Goal: Task Accomplishment & Management: Complete application form

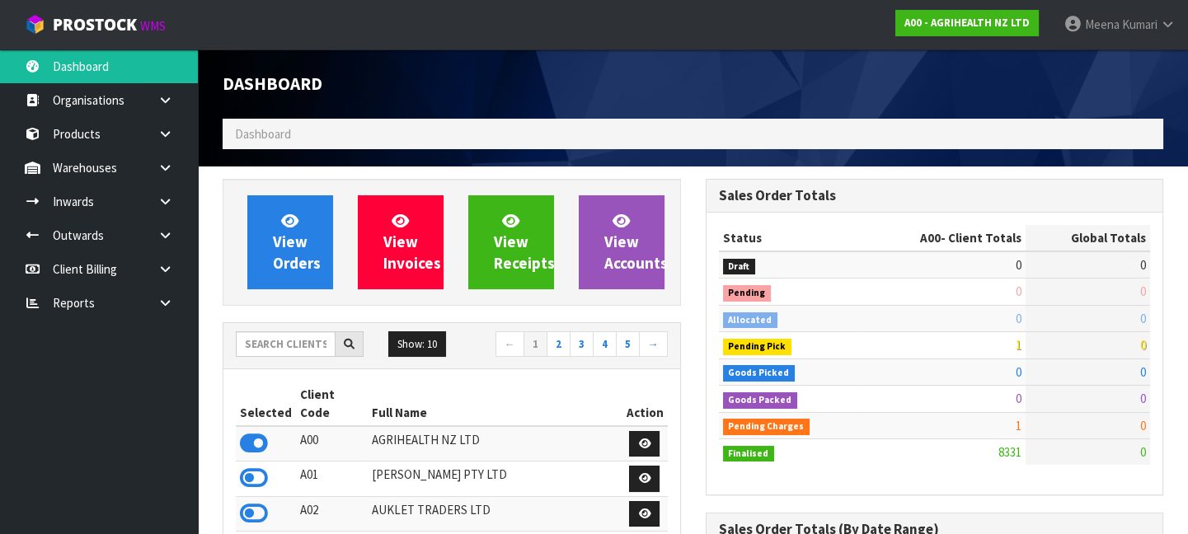
scroll to position [1247, 482]
click at [301, 340] on input "text" at bounding box center [286, 344] width 100 height 26
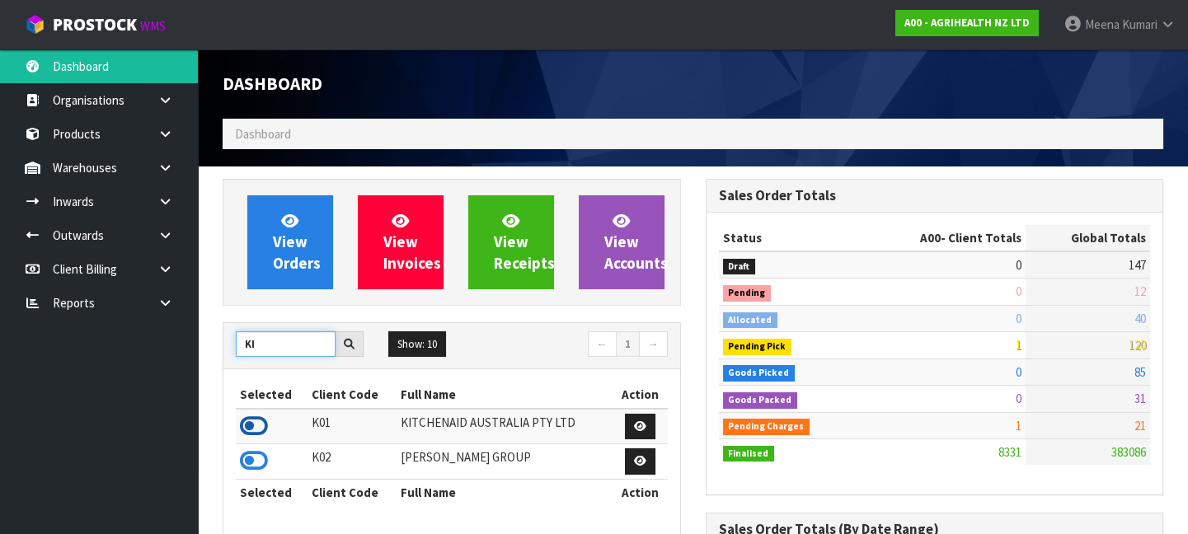
type input "KI"
drag, startPoint x: 253, startPoint y: 425, endPoint x: 212, endPoint y: 359, distance: 78.5
click at [255, 425] on icon at bounding box center [254, 426] width 28 height 25
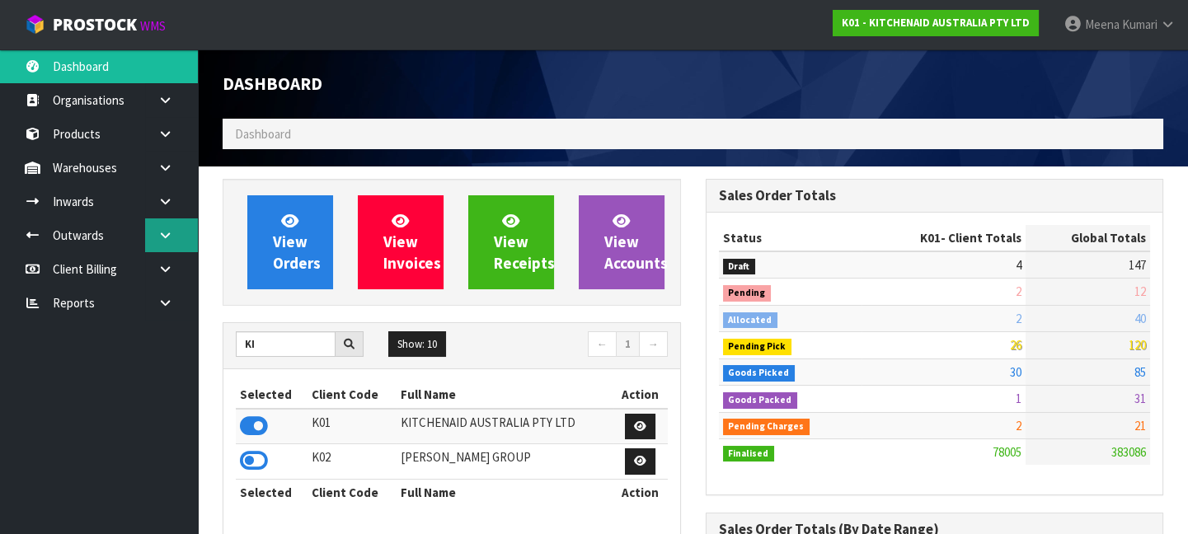
scroll to position [1299, 482]
click at [167, 195] on icon at bounding box center [165, 201] width 16 height 12
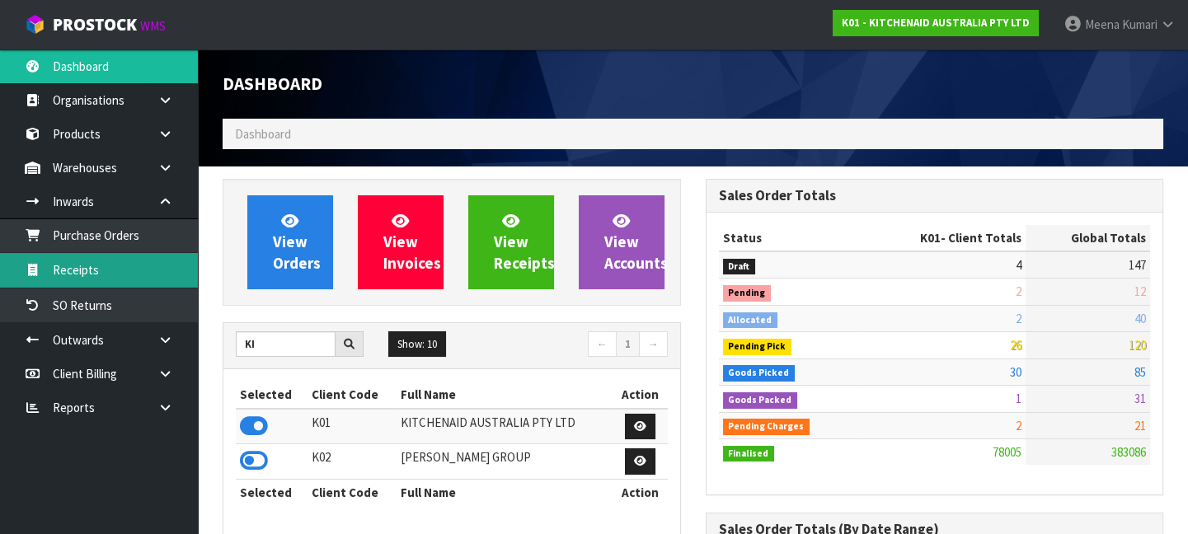
click at [129, 279] on link "Receipts" at bounding box center [99, 270] width 198 height 34
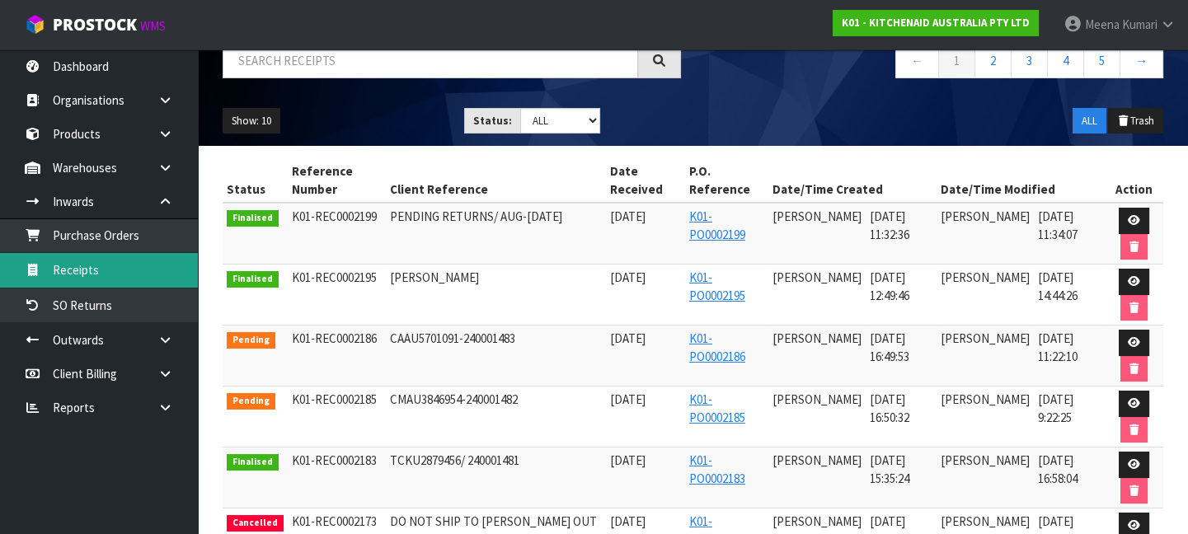
scroll to position [299, 0]
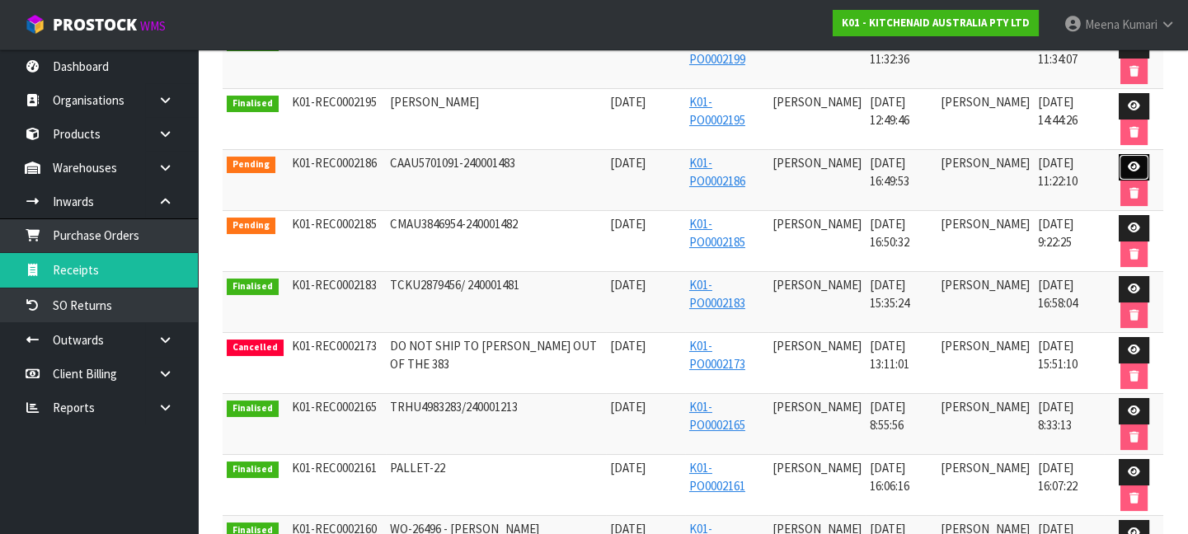
click at [1130, 162] on icon at bounding box center [1134, 167] width 12 height 11
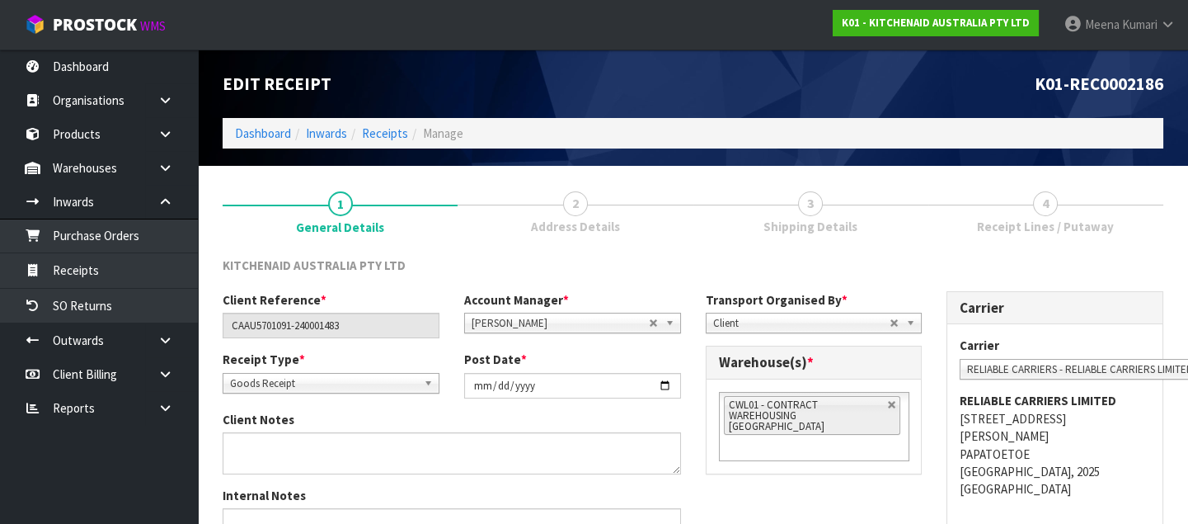
click at [852, 205] on link "3 Shipping Details" at bounding box center [810, 210] width 235 height 65
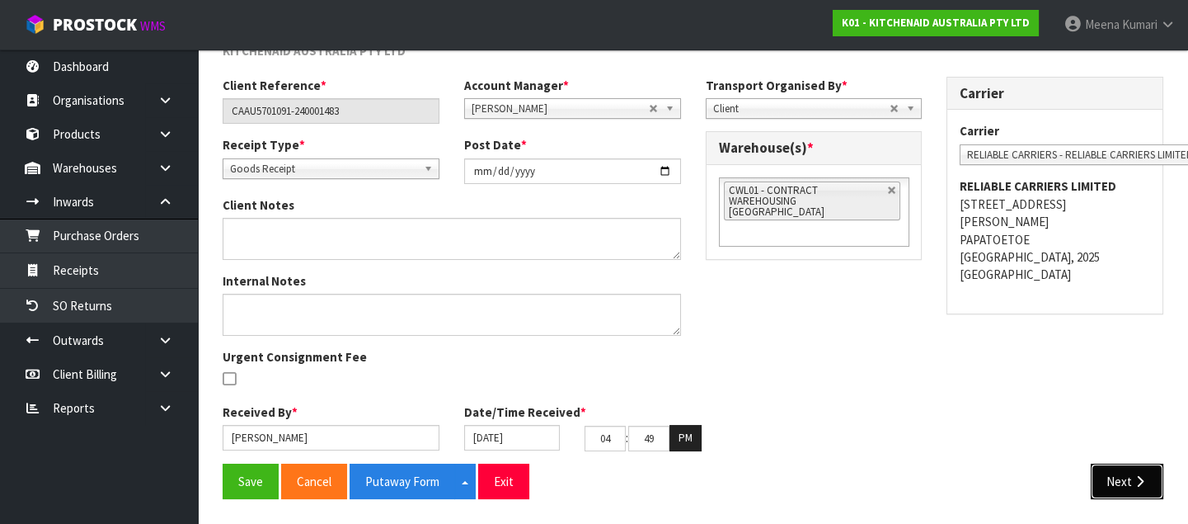
click at [1140, 476] on icon "button" at bounding box center [1140, 481] width 16 height 12
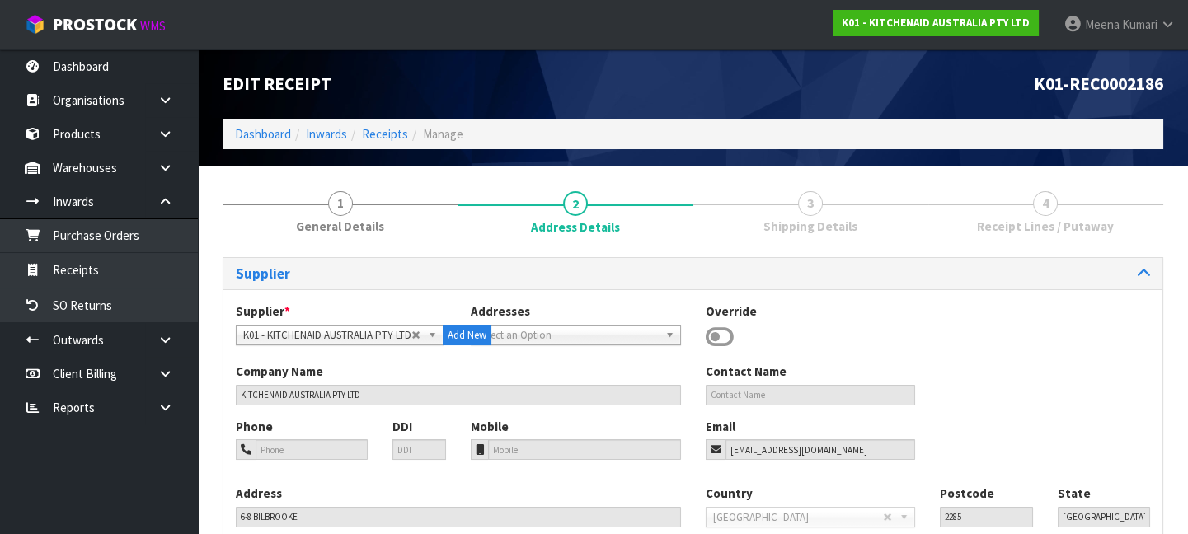
scroll to position [202, 0]
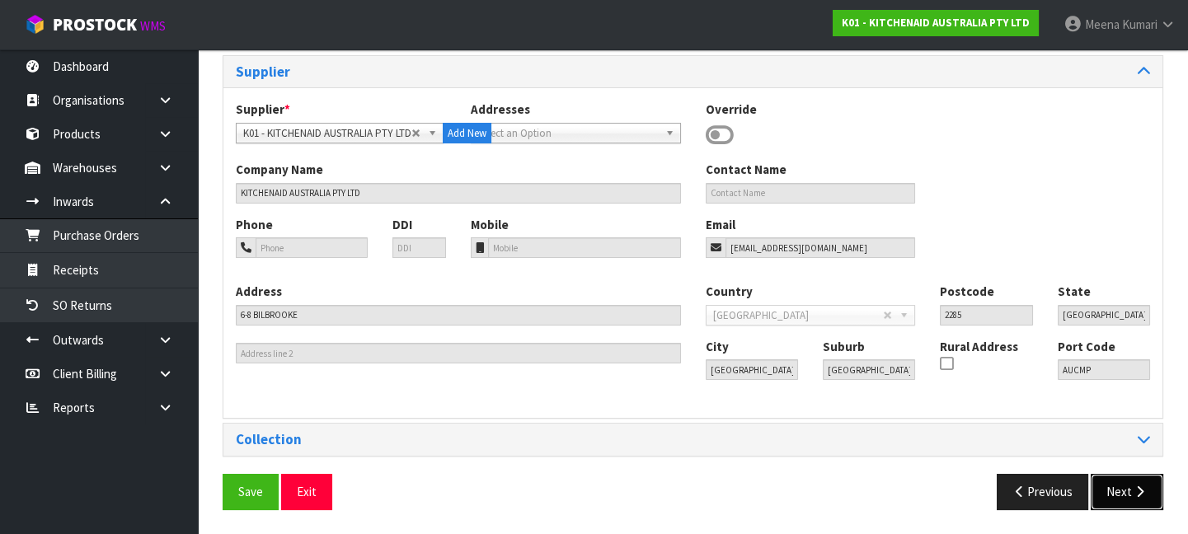
click at [1124, 491] on button "Next" at bounding box center [1127, 491] width 73 height 35
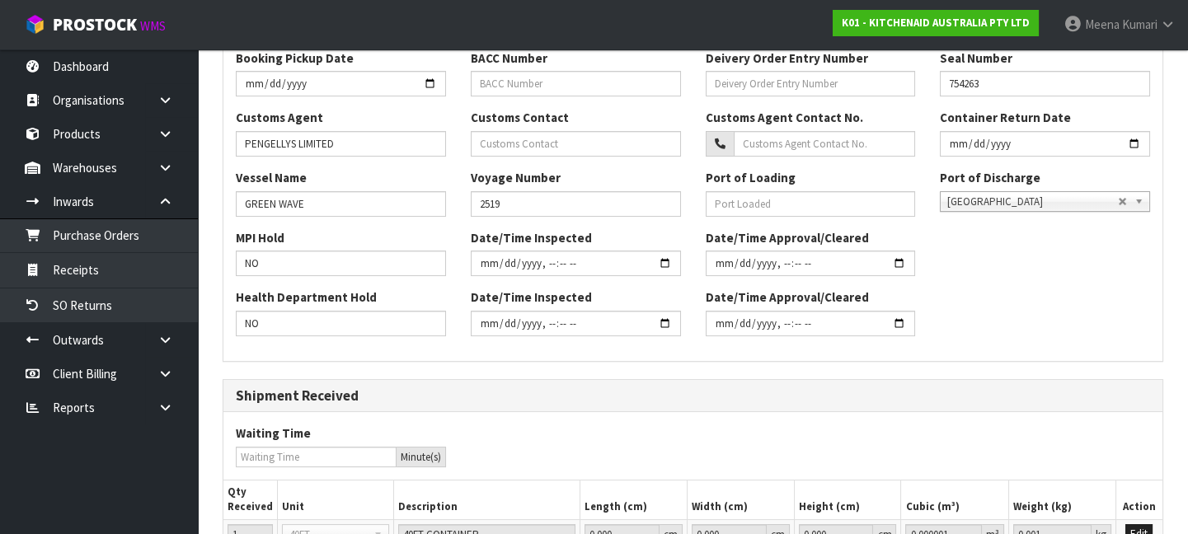
scroll to position [619, 0]
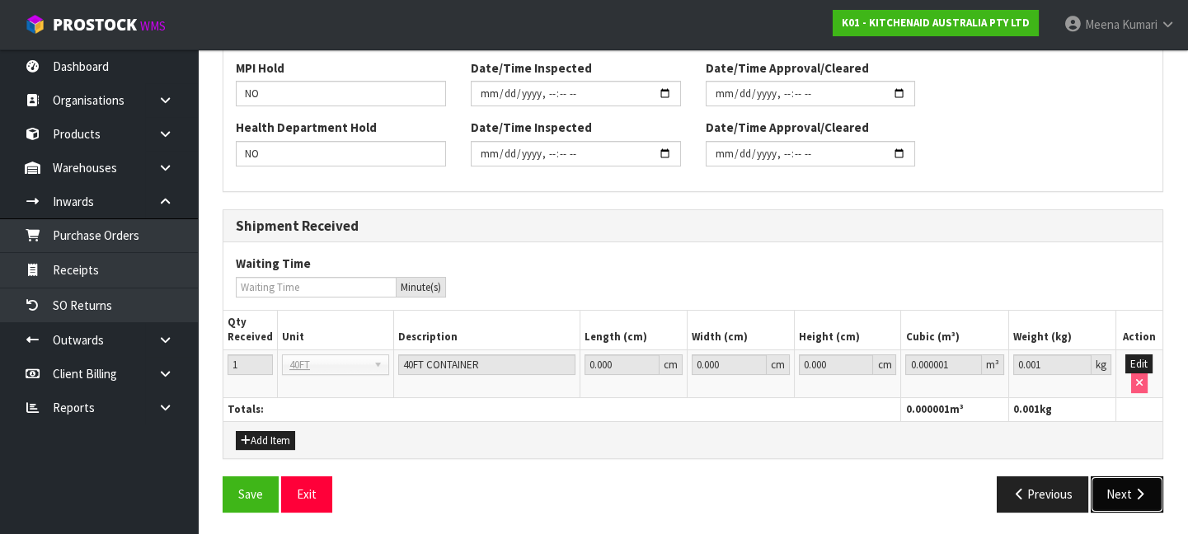
click at [1132, 488] on icon "button" at bounding box center [1140, 494] width 16 height 12
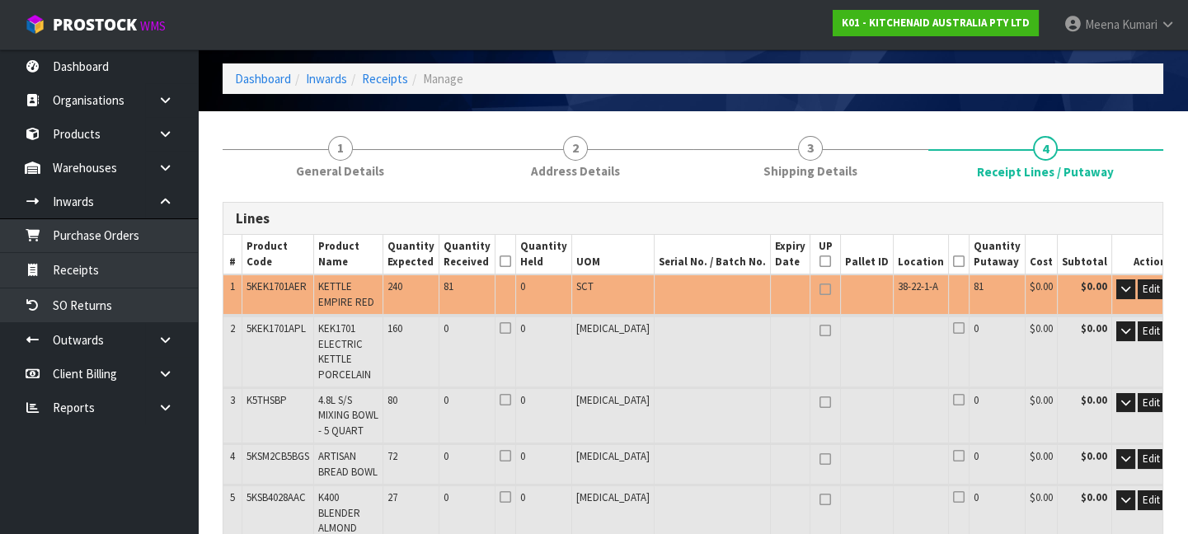
scroll to position [149, 0]
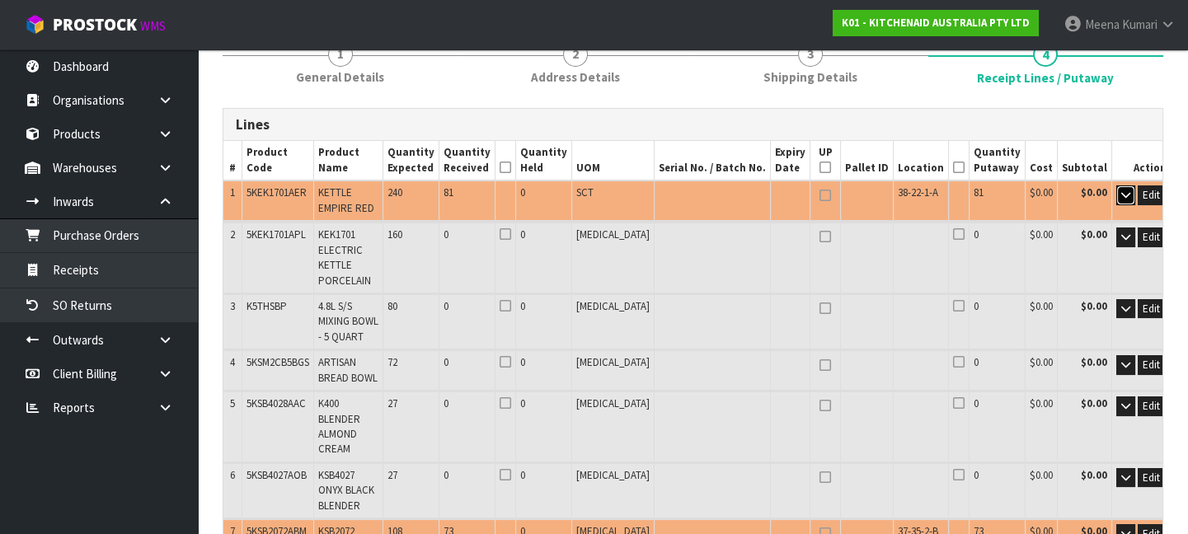
click at [1116, 190] on button "button" at bounding box center [1125, 196] width 19 height 20
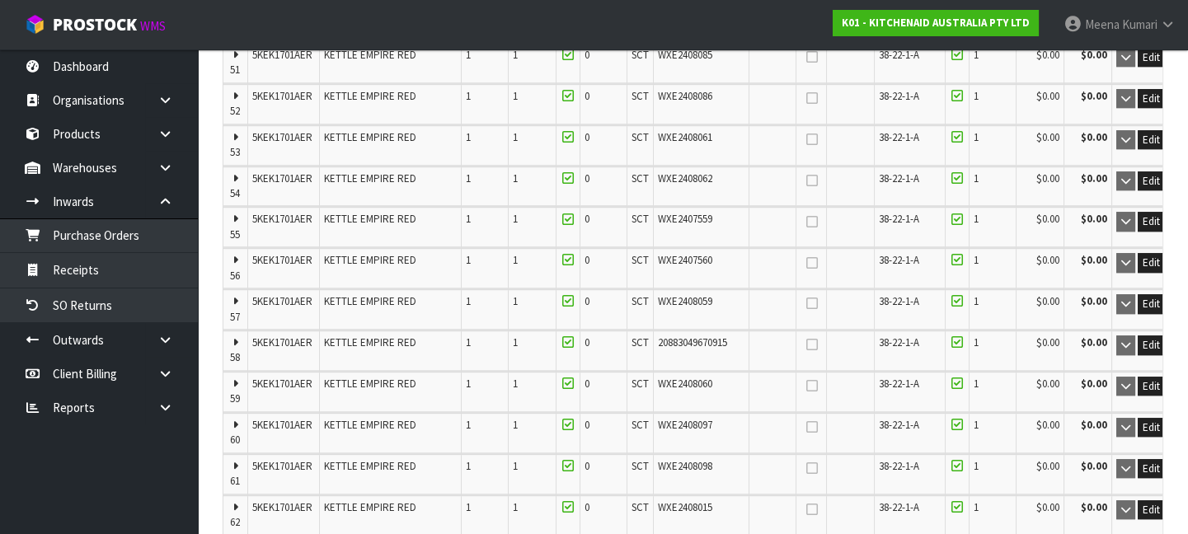
scroll to position [2474, 0]
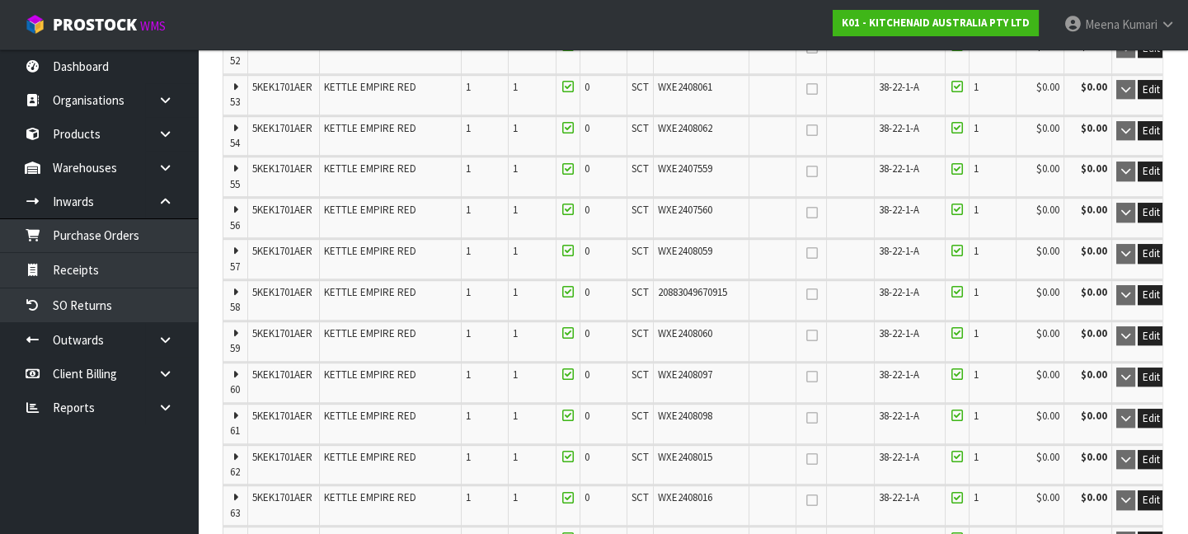
click at [1172, 289] on icon "button" at bounding box center [1175, 294] width 7 height 11
type input "382"
type input "9.931968"
type input "1207.6"
type input "120"
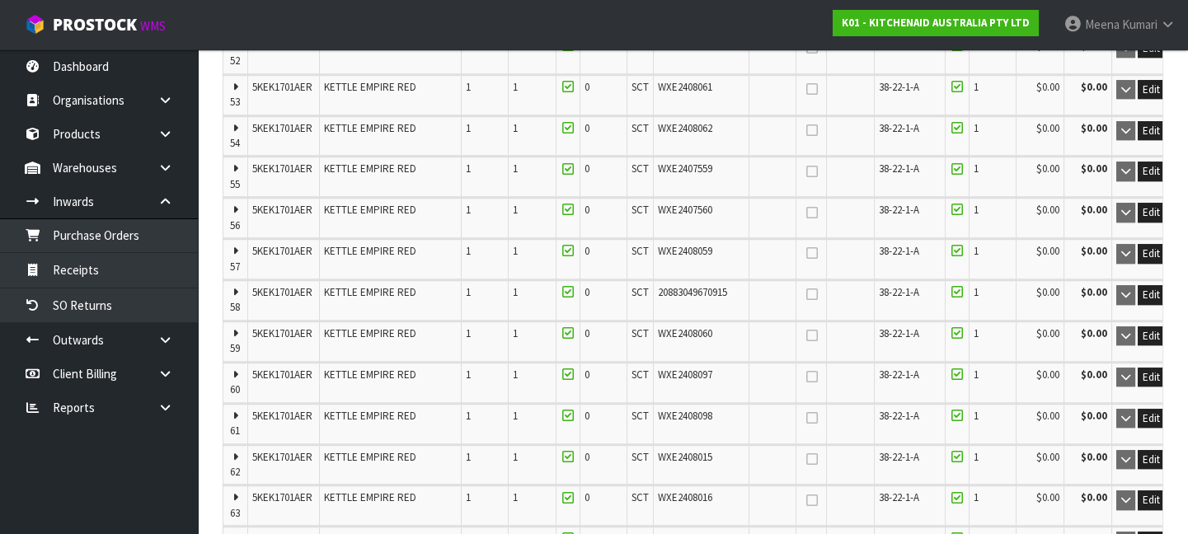
type input "40 CTN"
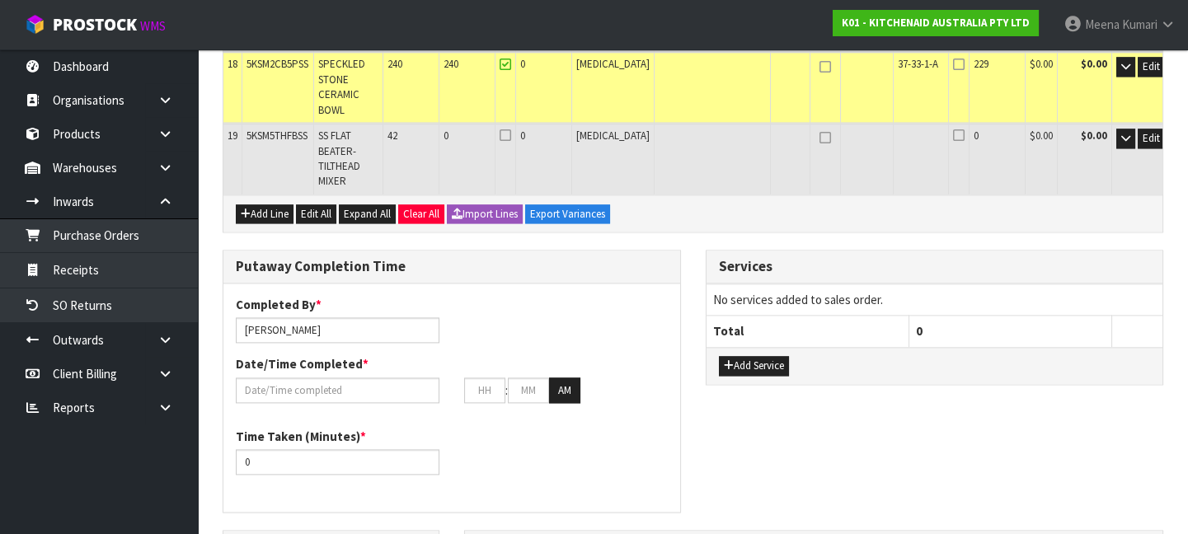
scroll to position [4782, 0]
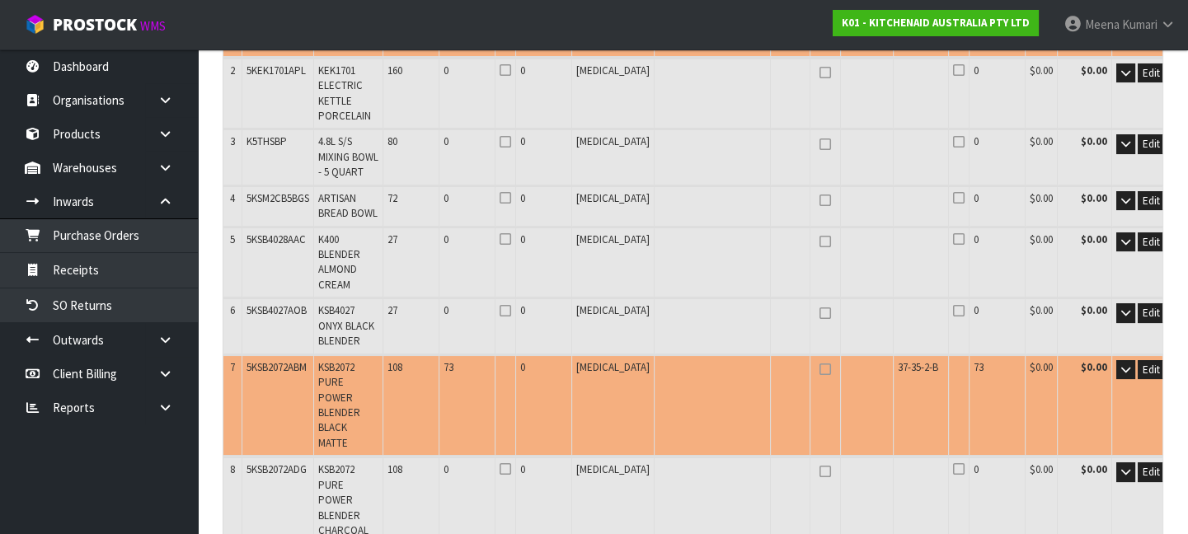
scroll to position [0, 0]
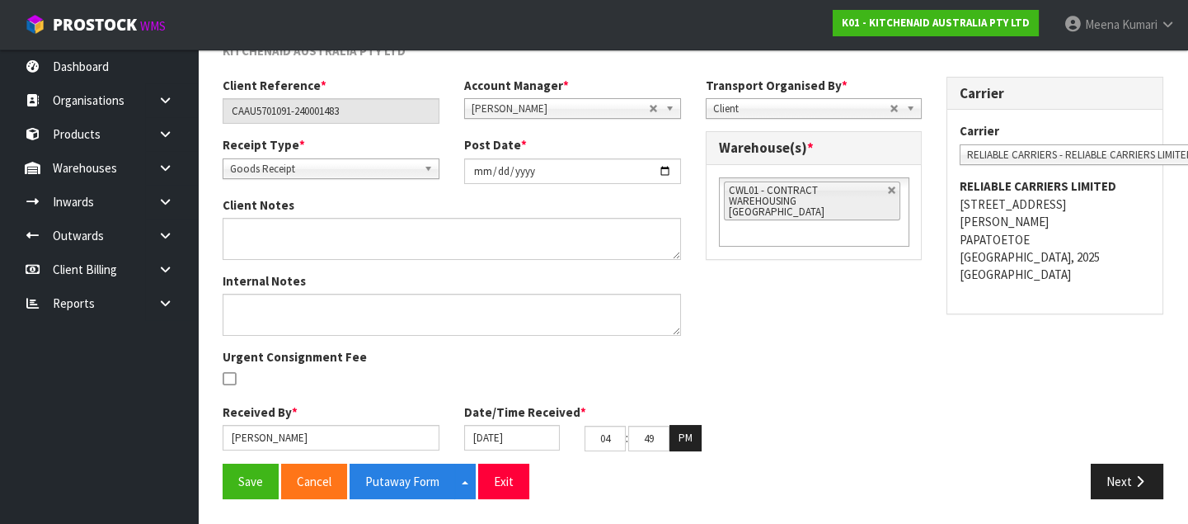
scroll to position [191, 0]
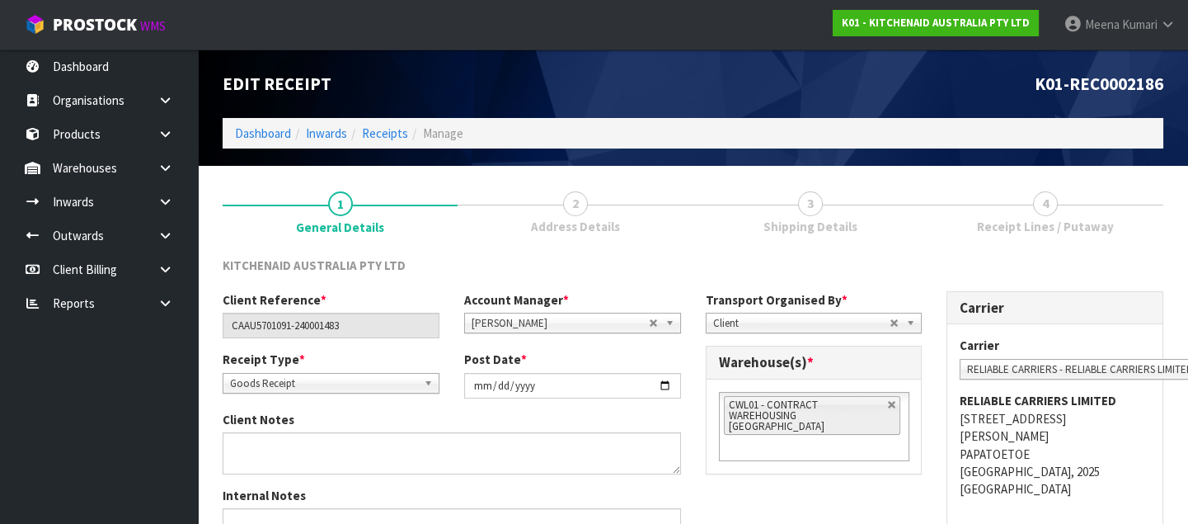
click at [1037, 214] on link "4 Receipt Lines / Putaway" at bounding box center [1045, 210] width 235 height 65
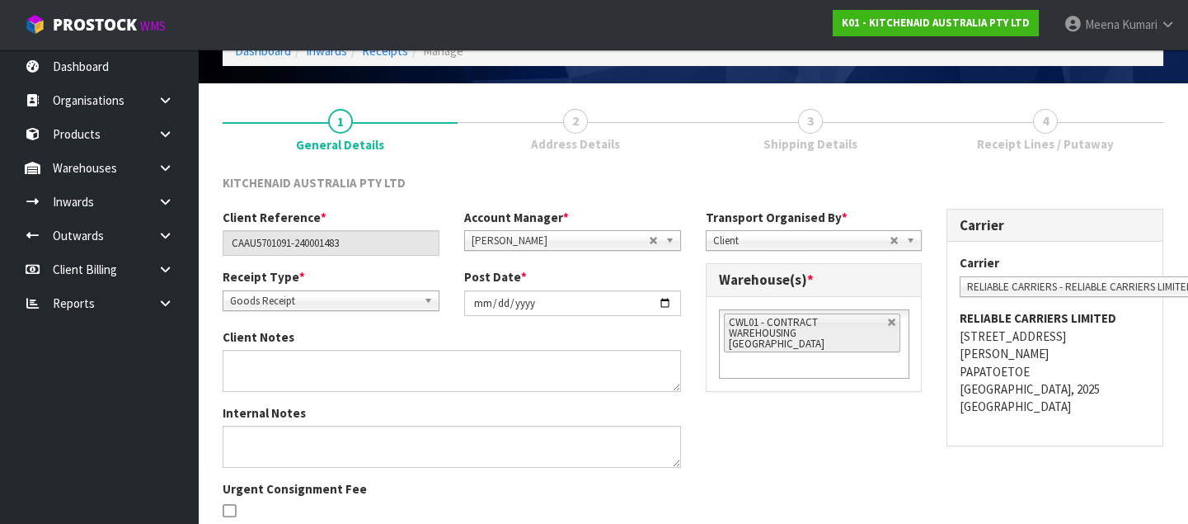
scroll to position [214, 0]
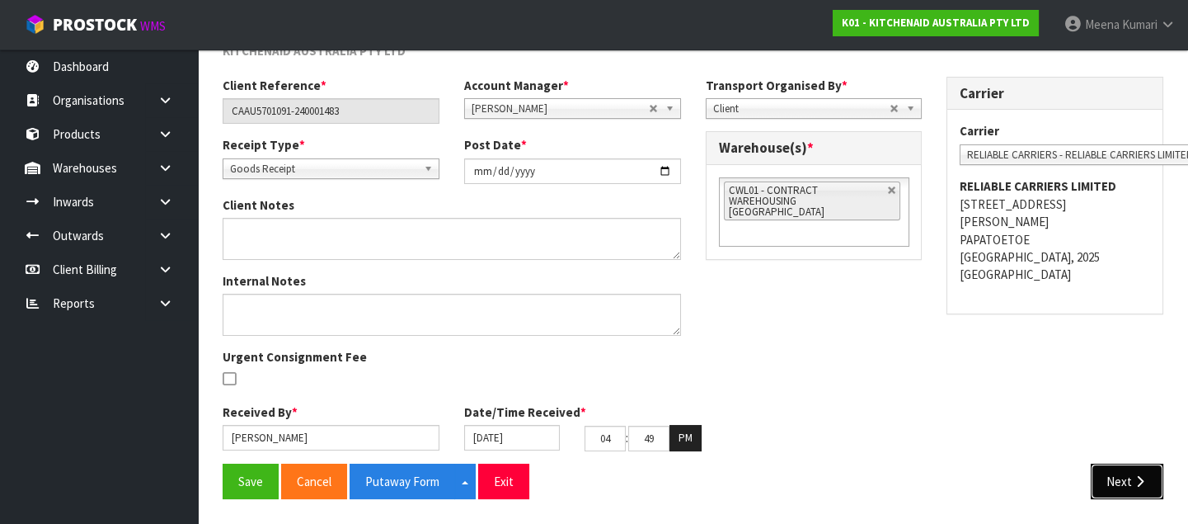
click at [1148, 472] on button "Next" at bounding box center [1127, 480] width 73 height 35
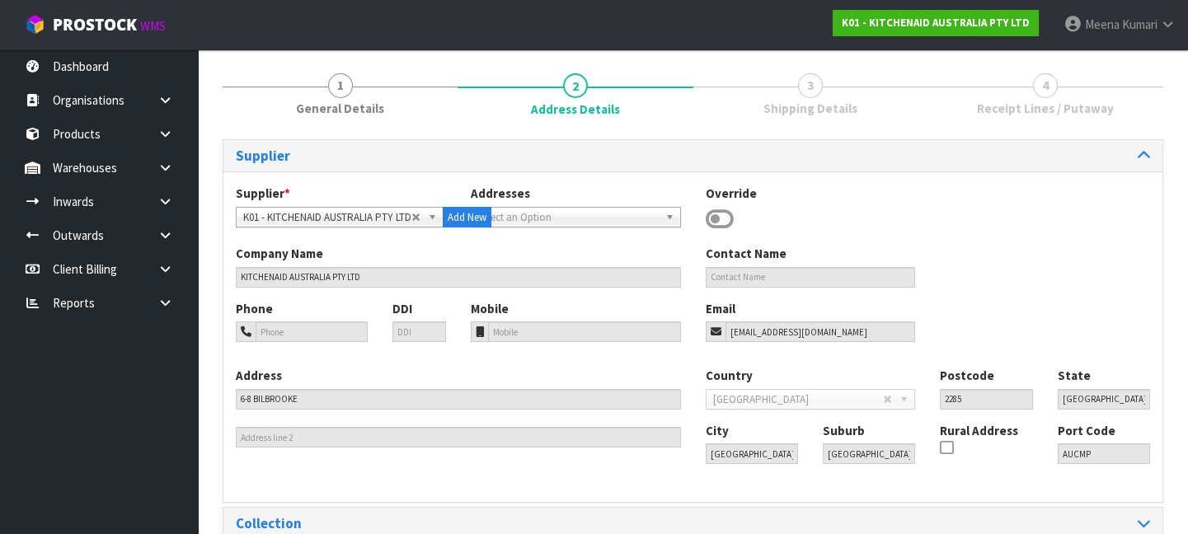
scroll to position [202, 0]
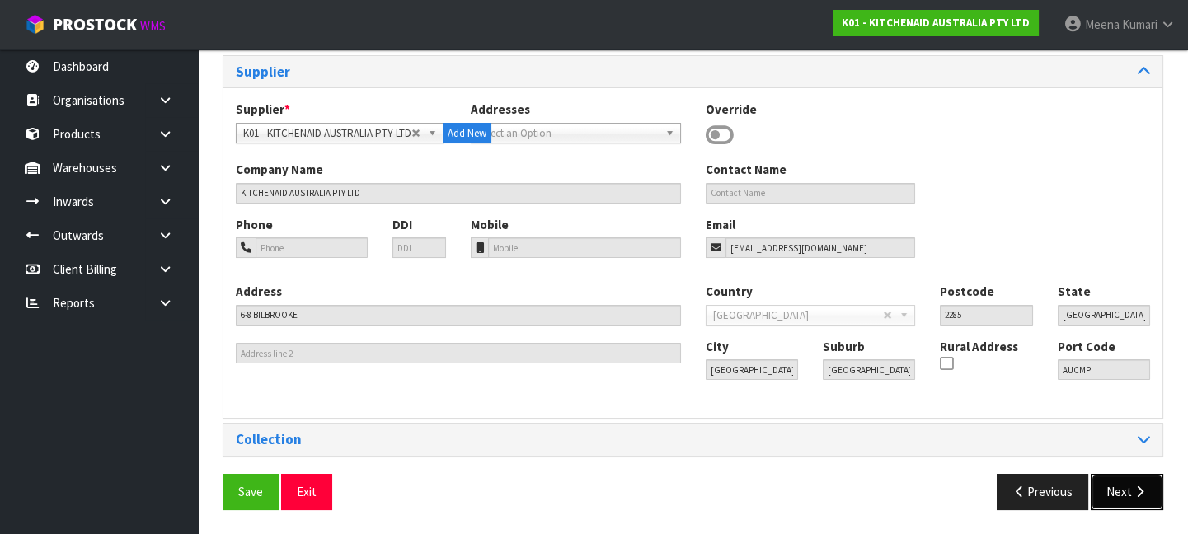
click at [1139, 483] on button "Next" at bounding box center [1127, 491] width 73 height 35
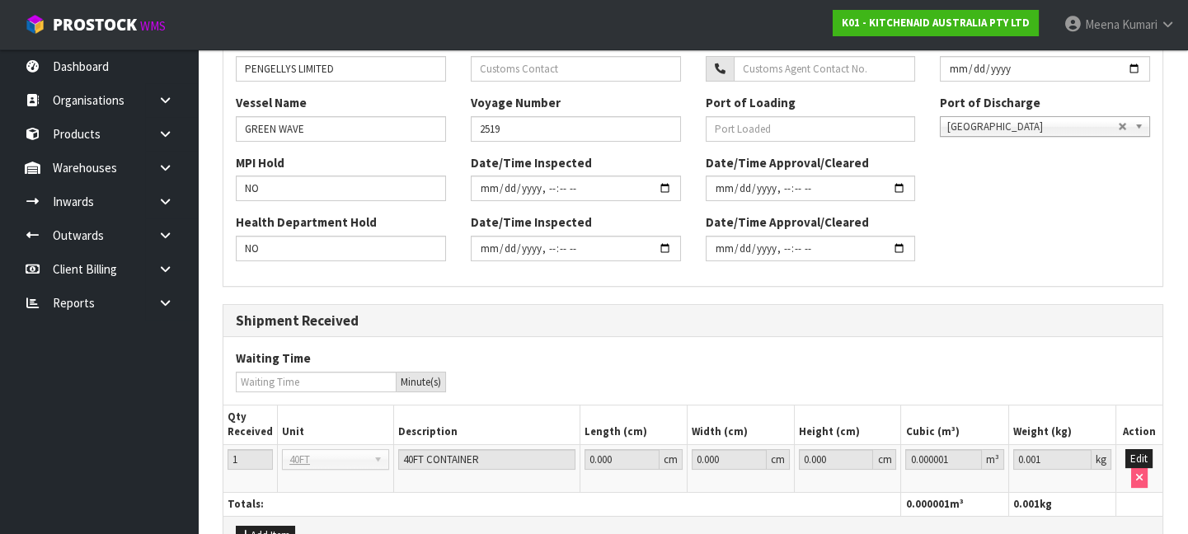
scroll to position [619, 0]
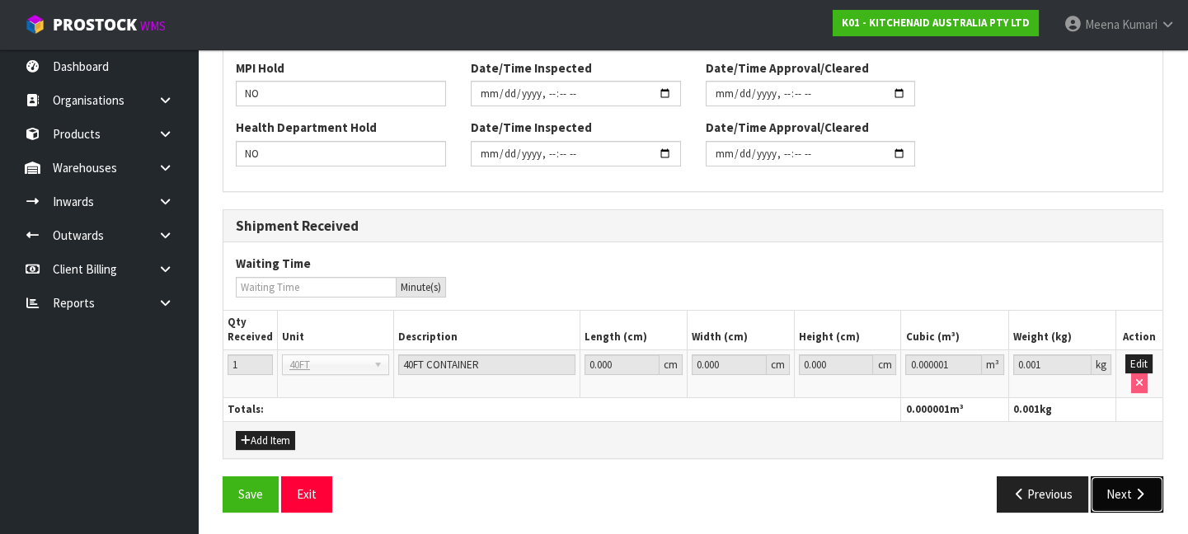
click at [1130, 489] on button "Next" at bounding box center [1127, 494] width 73 height 35
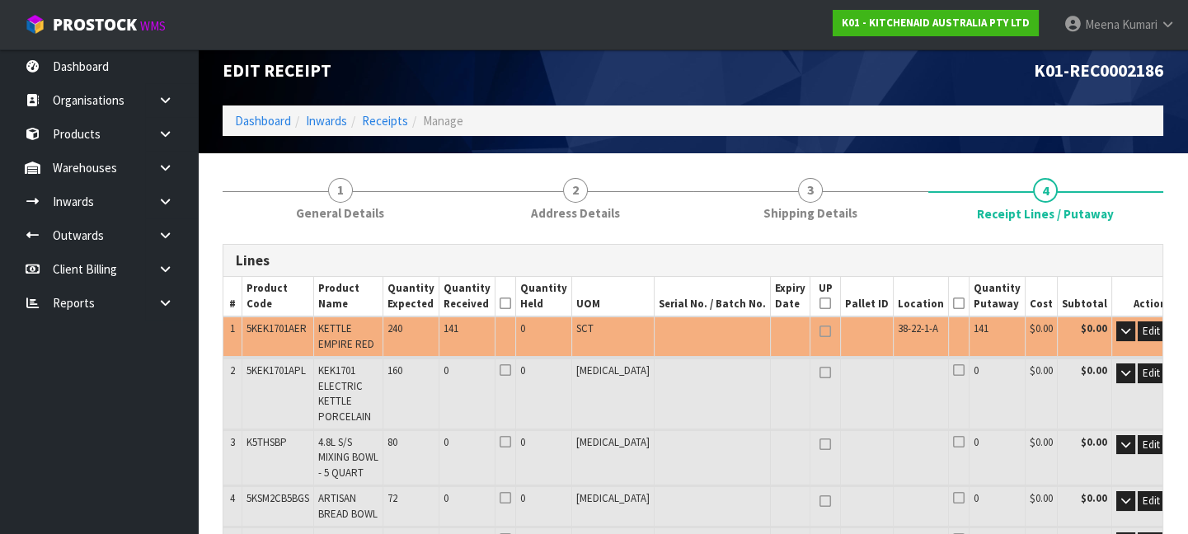
scroll to position [0, 0]
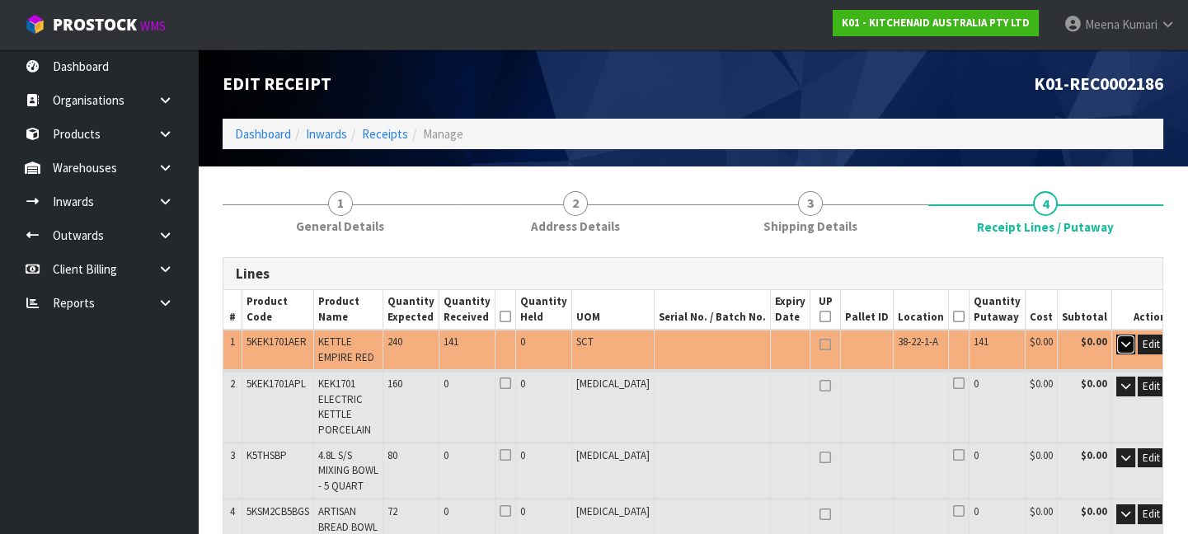
click at [1121, 346] on icon "button" at bounding box center [1125, 344] width 9 height 11
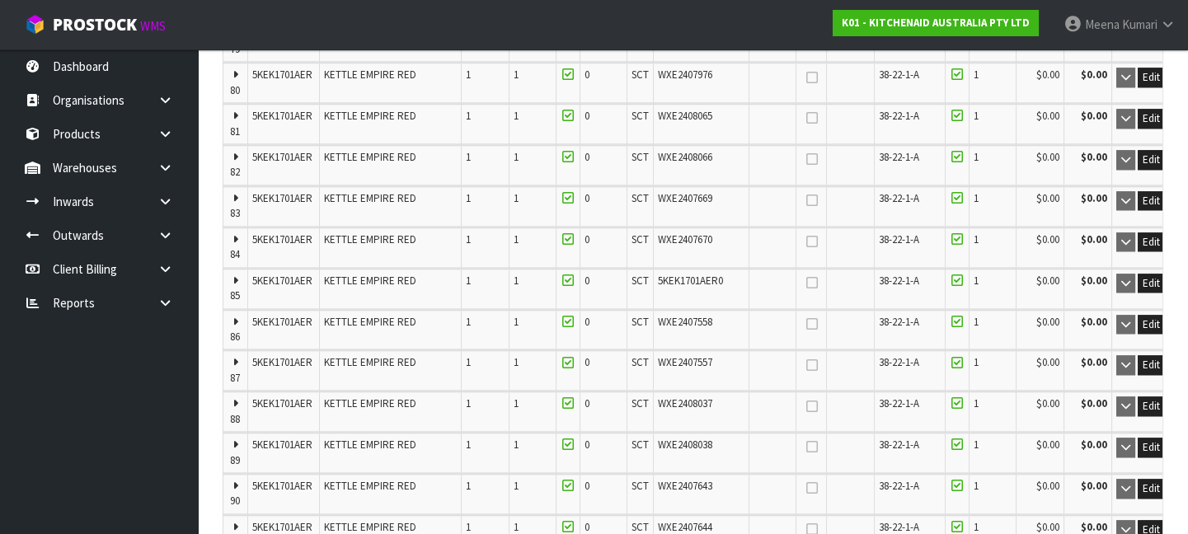
scroll to position [3597, 0]
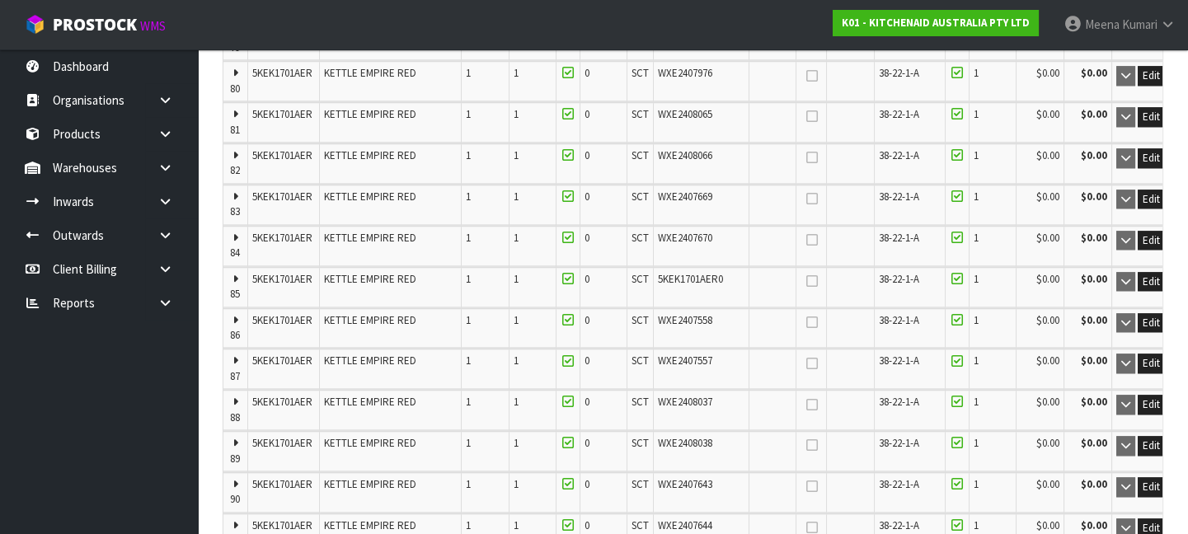
click at [1172, 276] on icon "button" at bounding box center [1175, 281] width 7 height 11
type input "442"
type input "11.074368"
type input "1342.6"
type input "120"
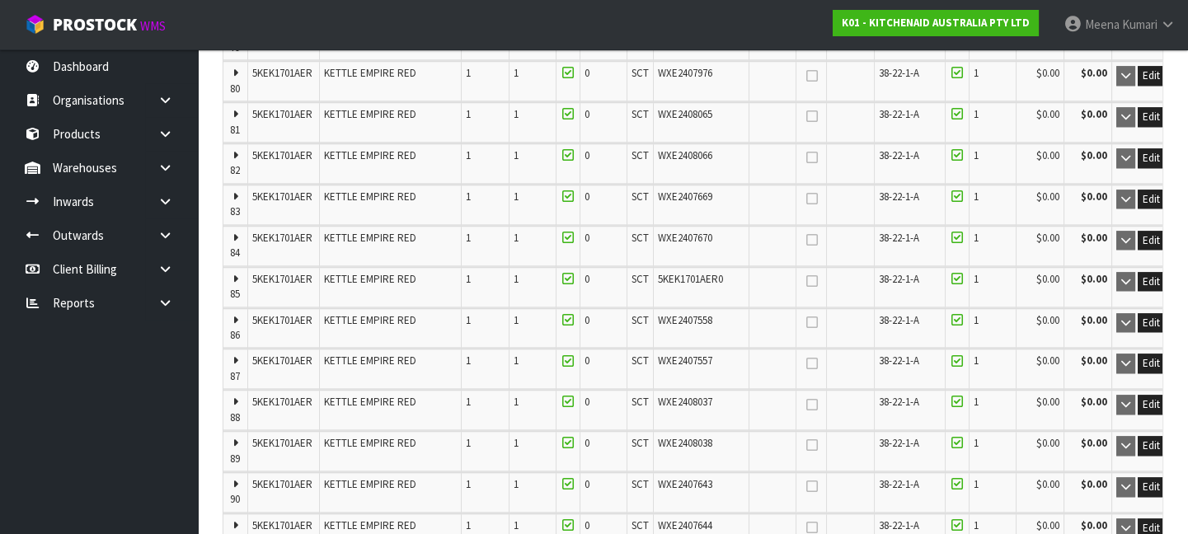
type input "70 CTN"
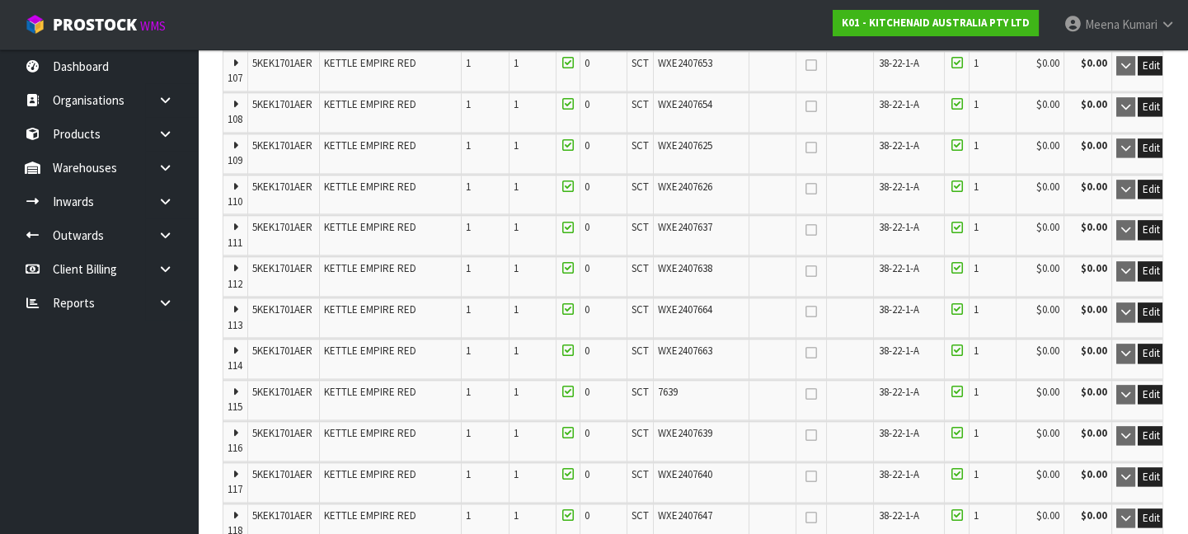
scroll to position [4797, 0]
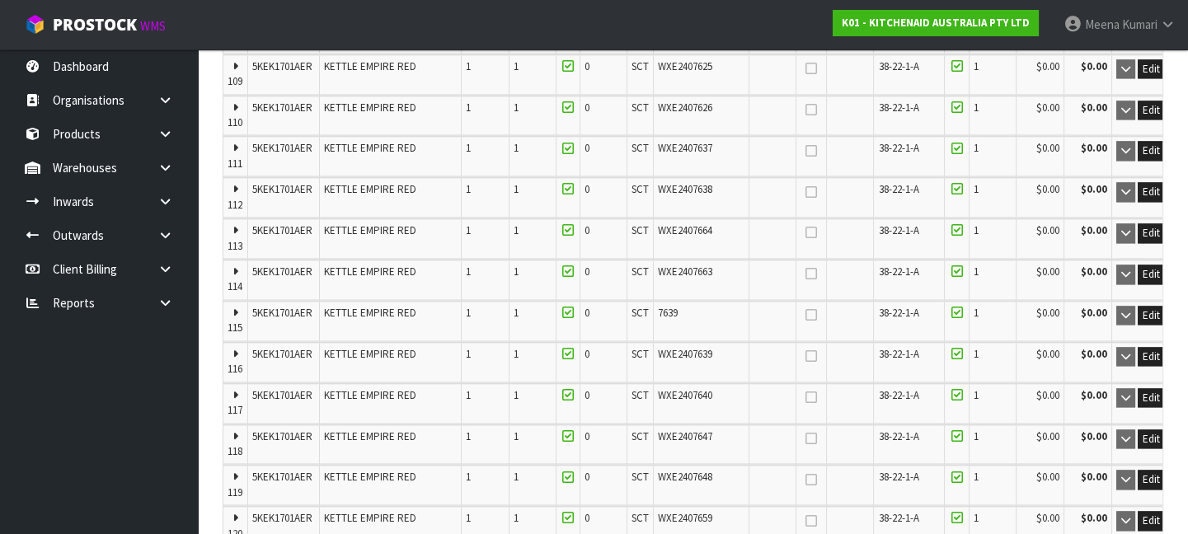
click at [1168, 306] on button "button" at bounding box center [1176, 316] width 16 height 20
type input "382"
type input "441"
type input "11.053448"
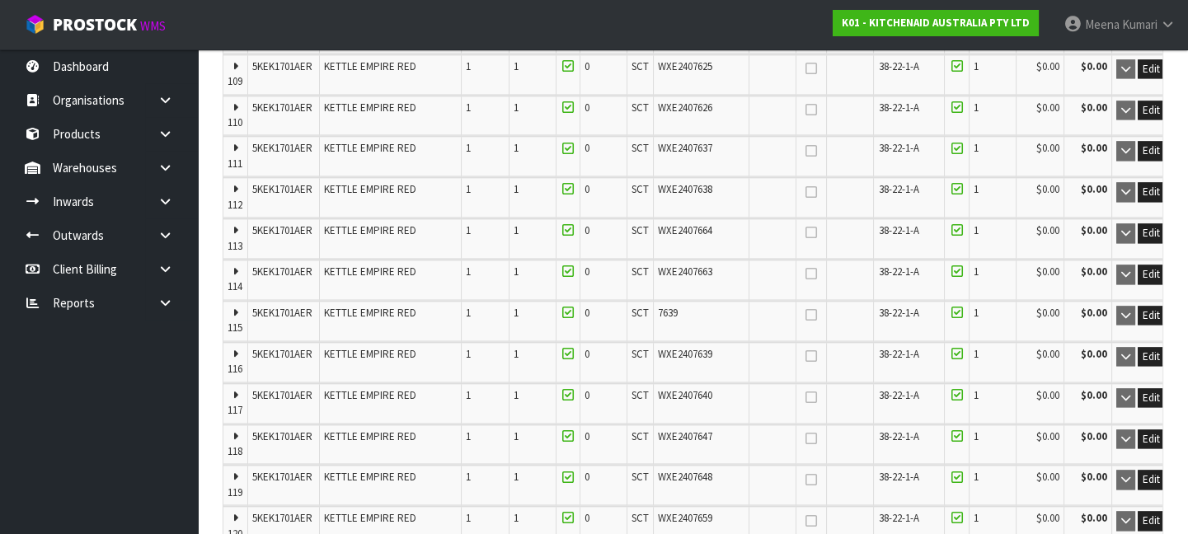
type input "1340.1"
type input "69 CTN + 1 SCT"
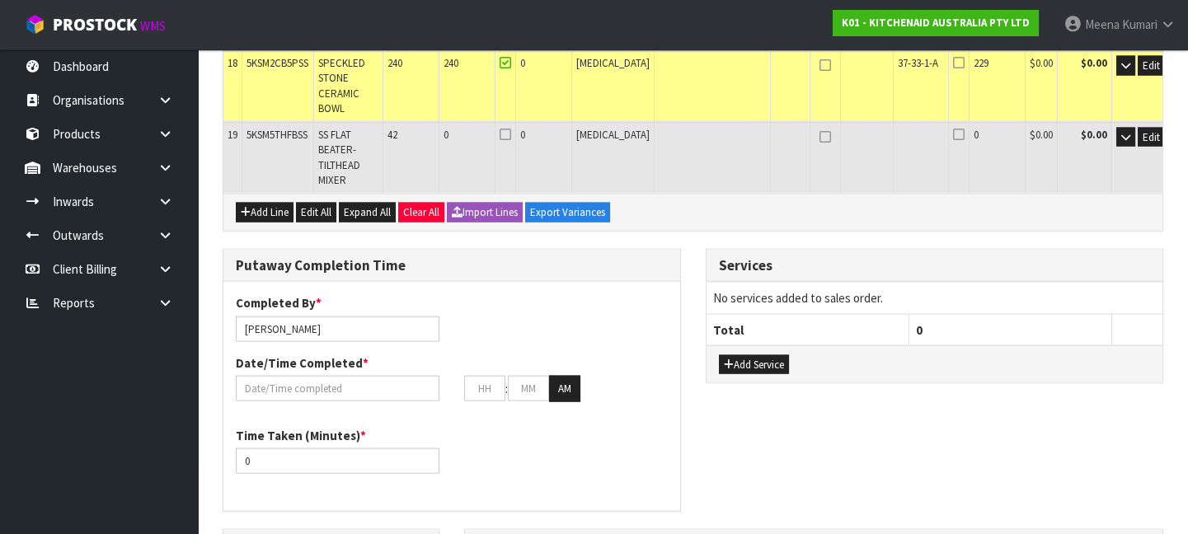
scroll to position [7194, 0]
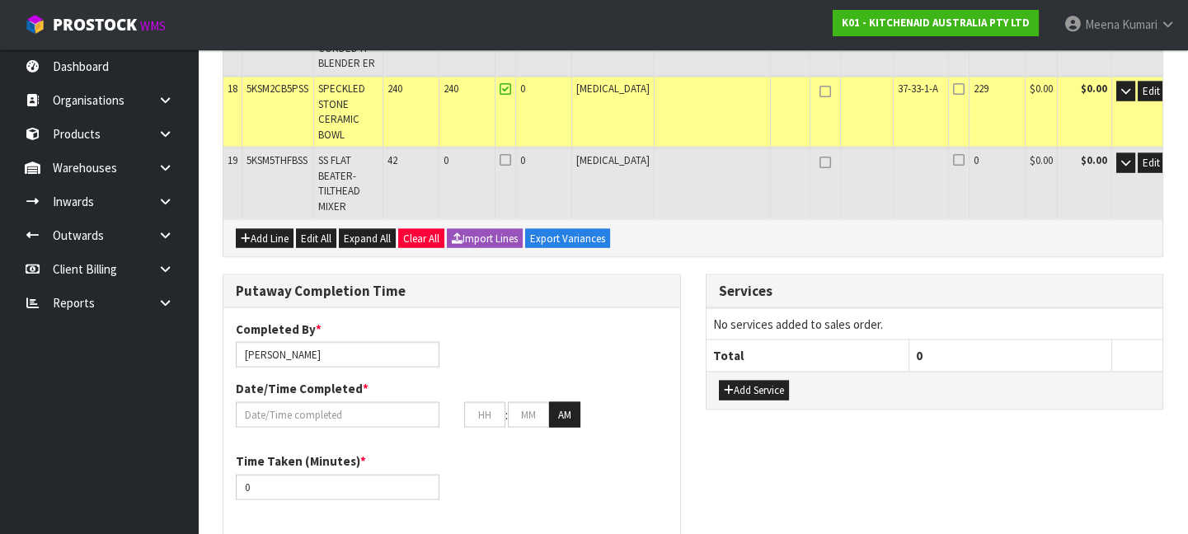
scroll to position [0, 0]
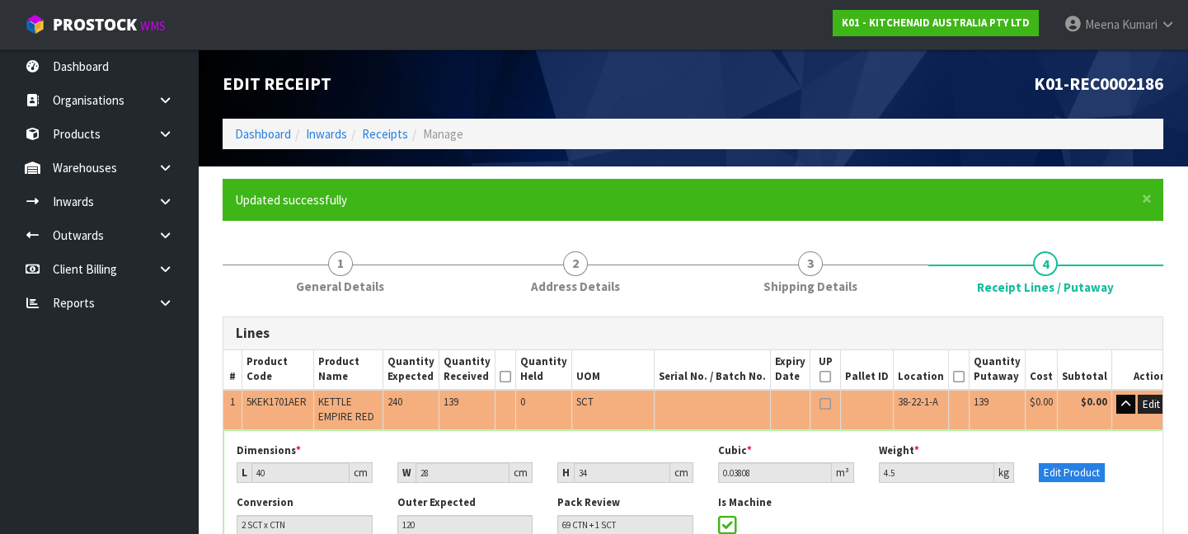
click at [1101, 183] on div "× Close Updated successfully" at bounding box center [693, 200] width 941 height 42
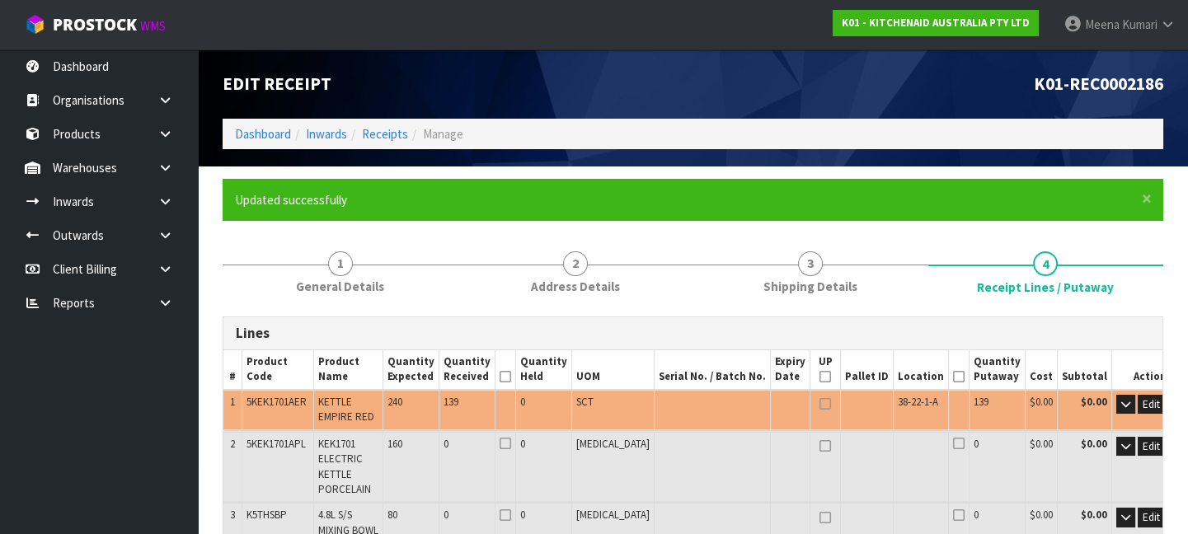
scroll to position [224, 0]
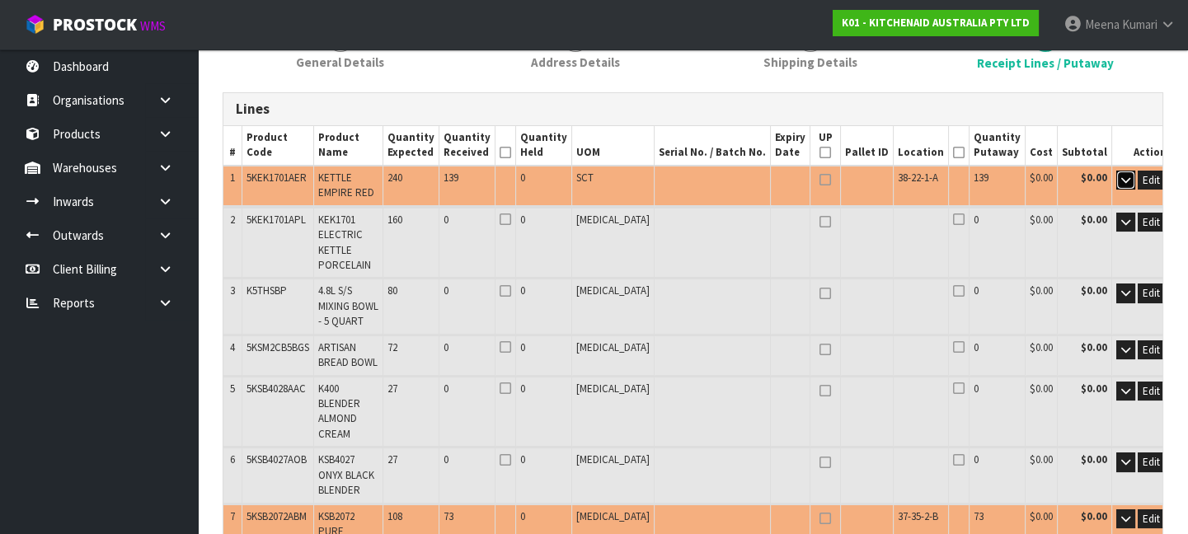
click at [1116, 173] on button "button" at bounding box center [1125, 181] width 19 height 20
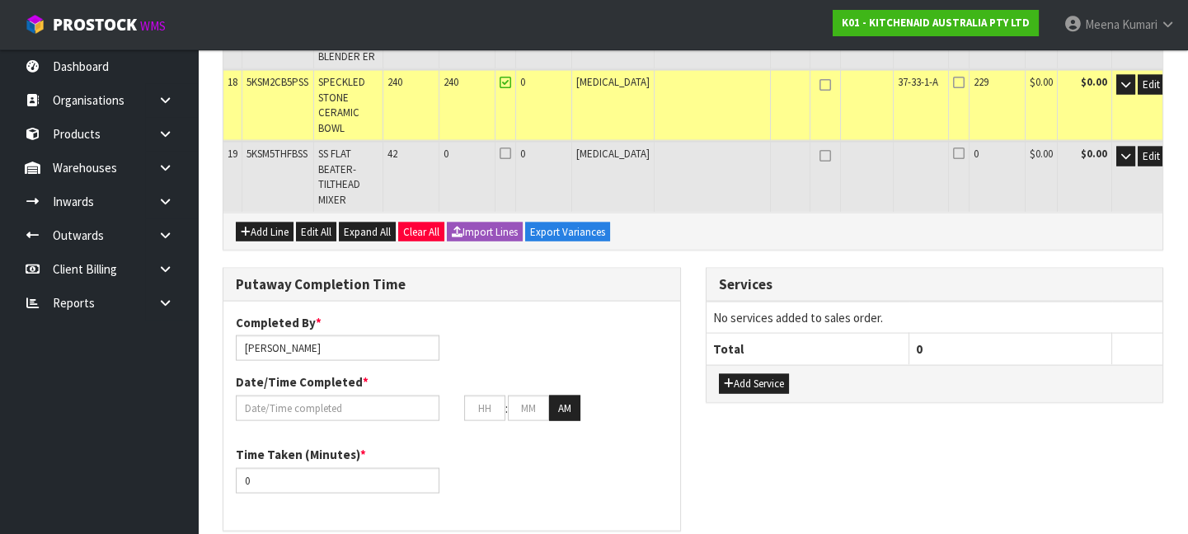
scroll to position [7253, 0]
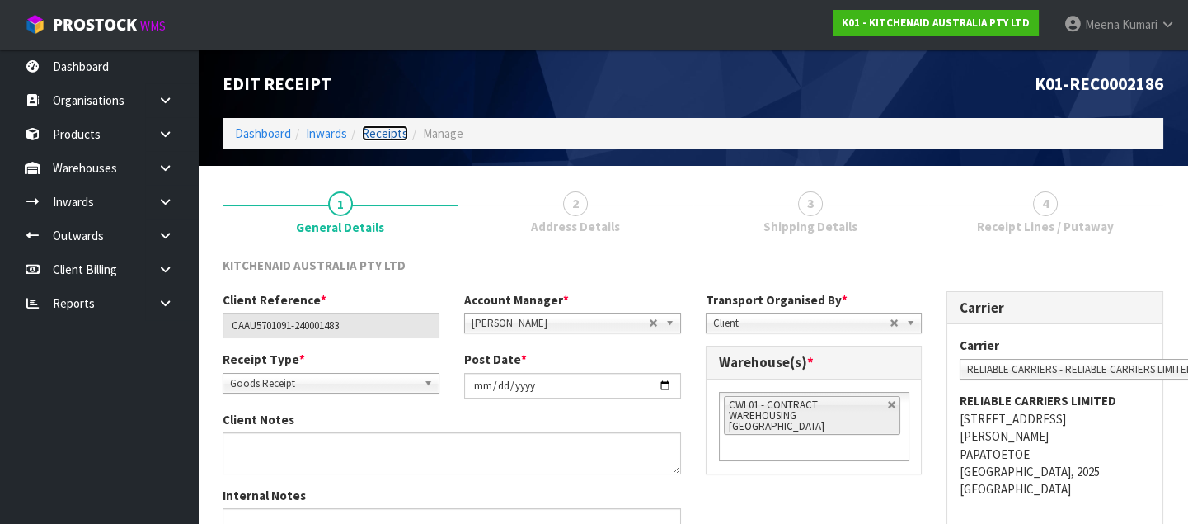
click at [397, 132] on link "Receipts" at bounding box center [385, 133] width 46 height 16
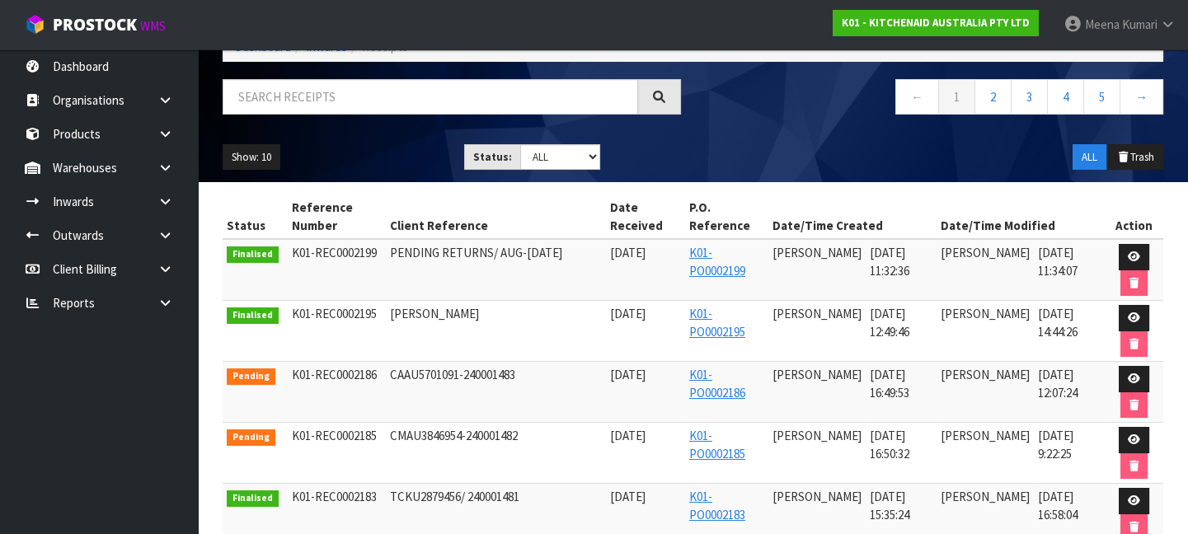
scroll to position [374, 0]
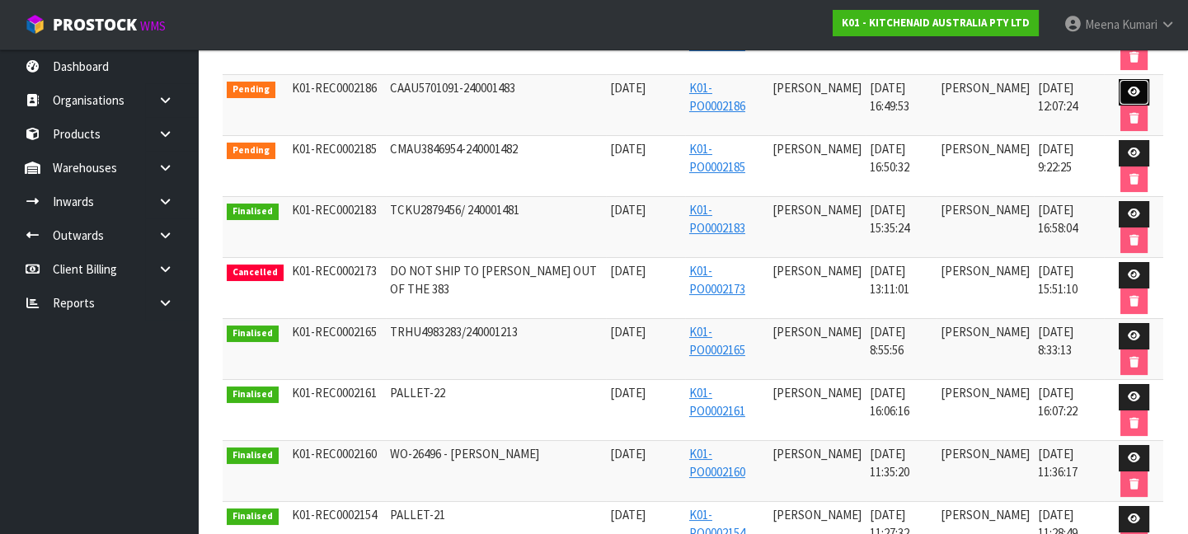
click at [1139, 90] on link at bounding box center [1134, 92] width 31 height 26
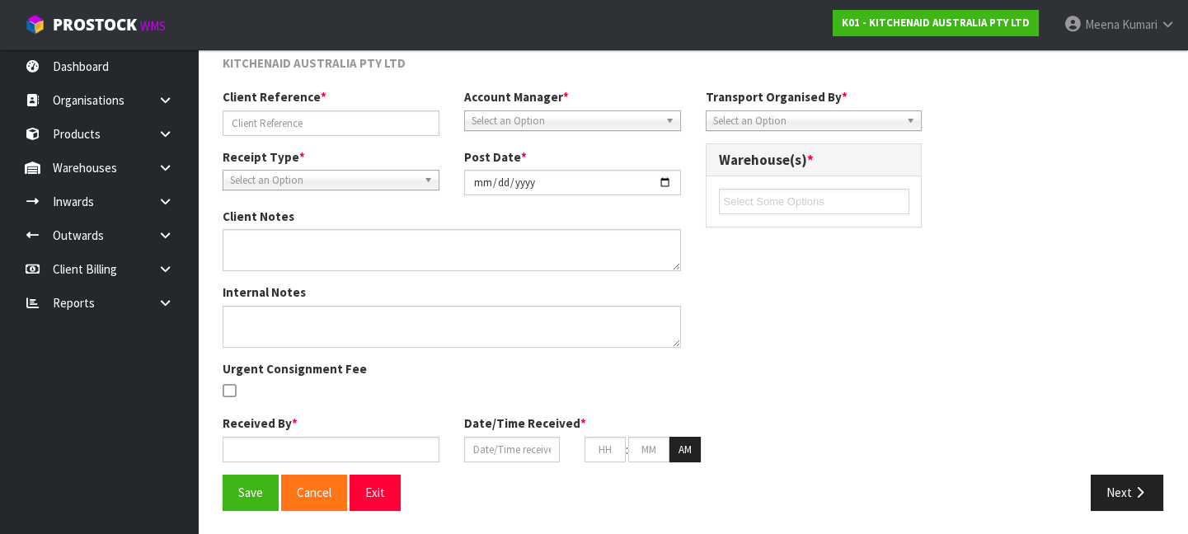
type input "CAAU5701091-240001483"
type input "[DATE]"
type input "[PERSON_NAME]"
type input "[DATE]"
type input "04"
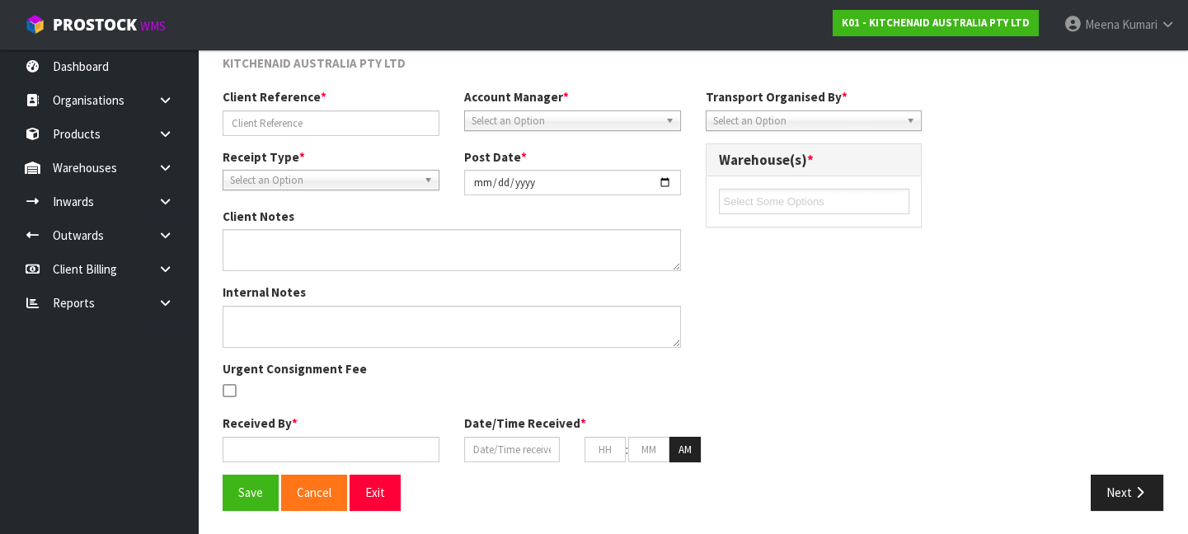
type input "49"
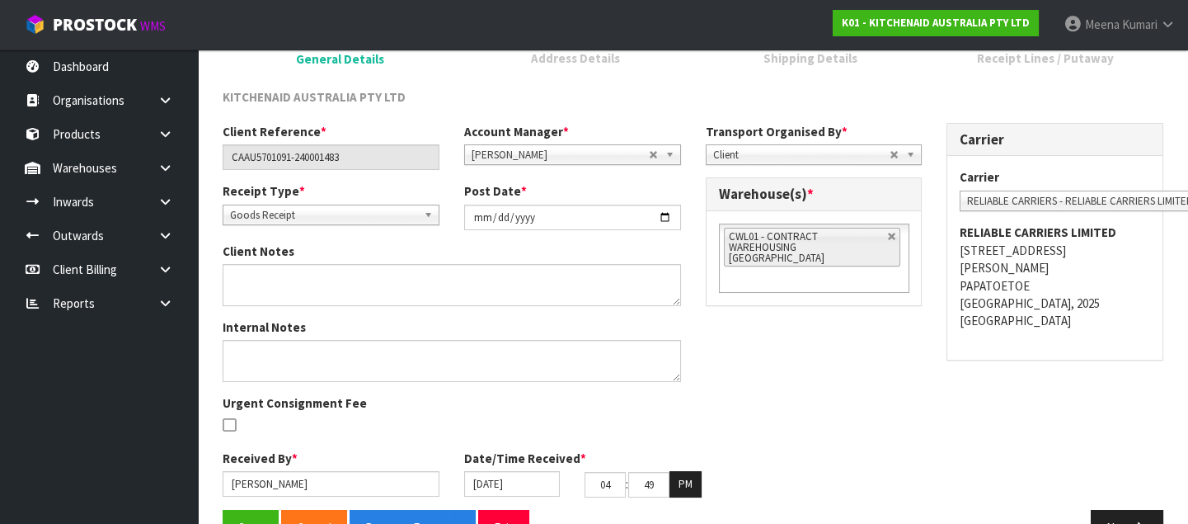
scroll to position [214, 0]
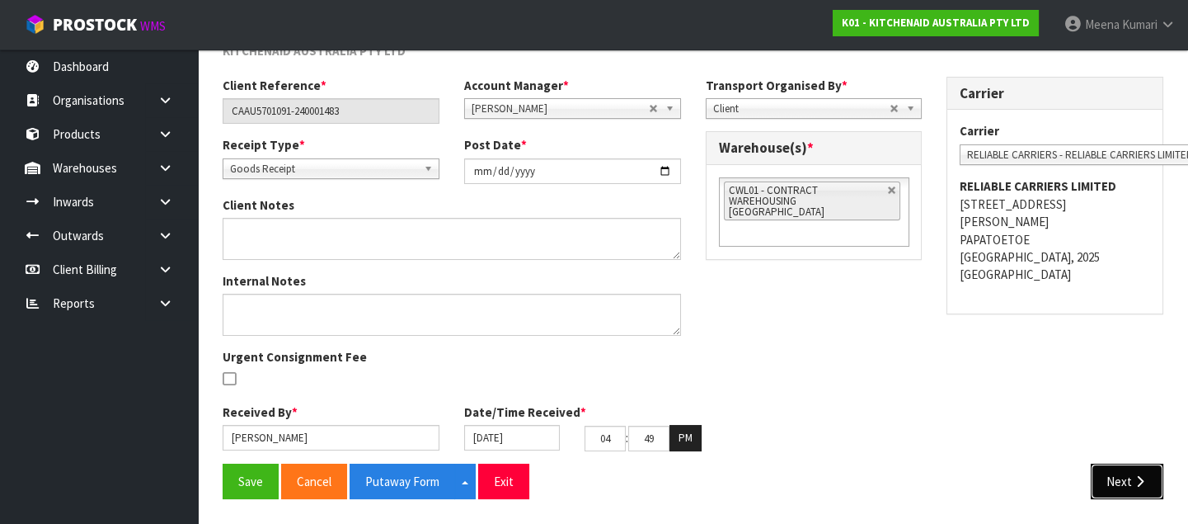
click at [1125, 476] on button "Next" at bounding box center [1127, 480] width 73 height 35
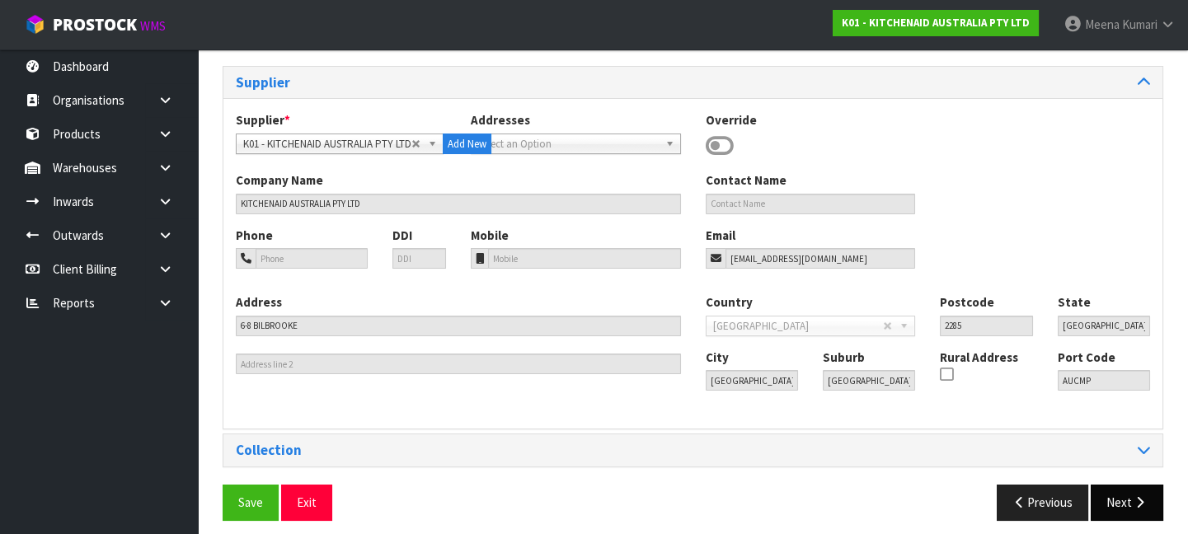
scroll to position [202, 0]
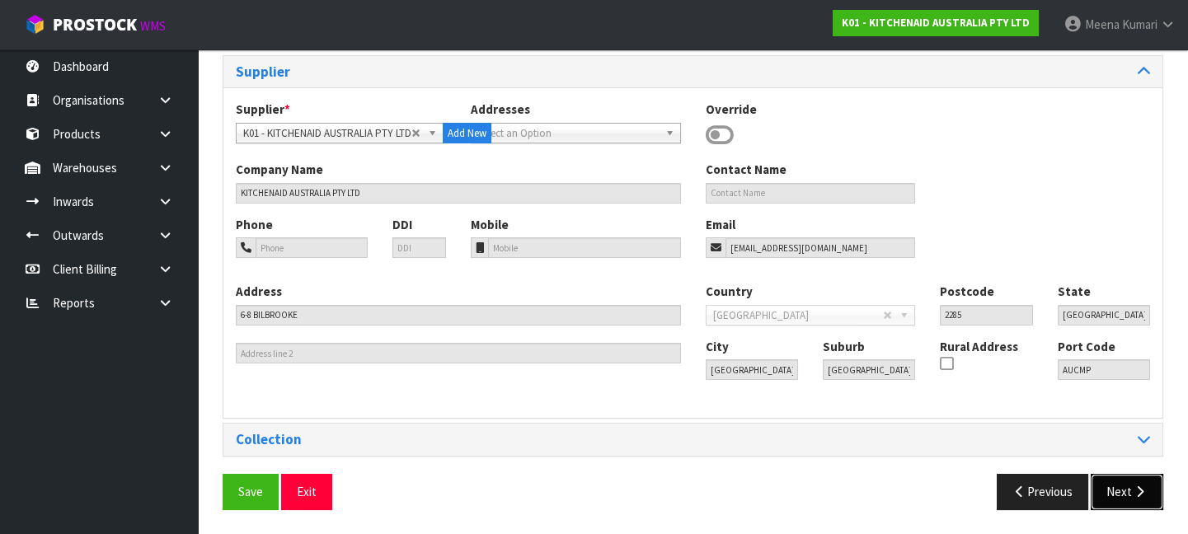
click at [1113, 491] on button "Next" at bounding box center [1127, 491] width 73 height 35
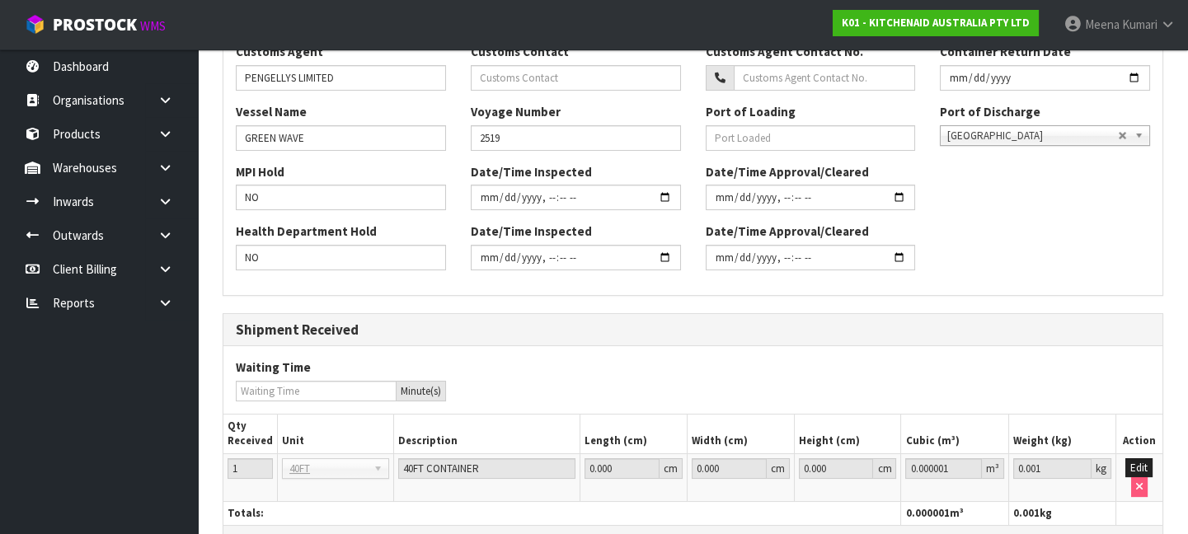
scroll to position [619, 0]
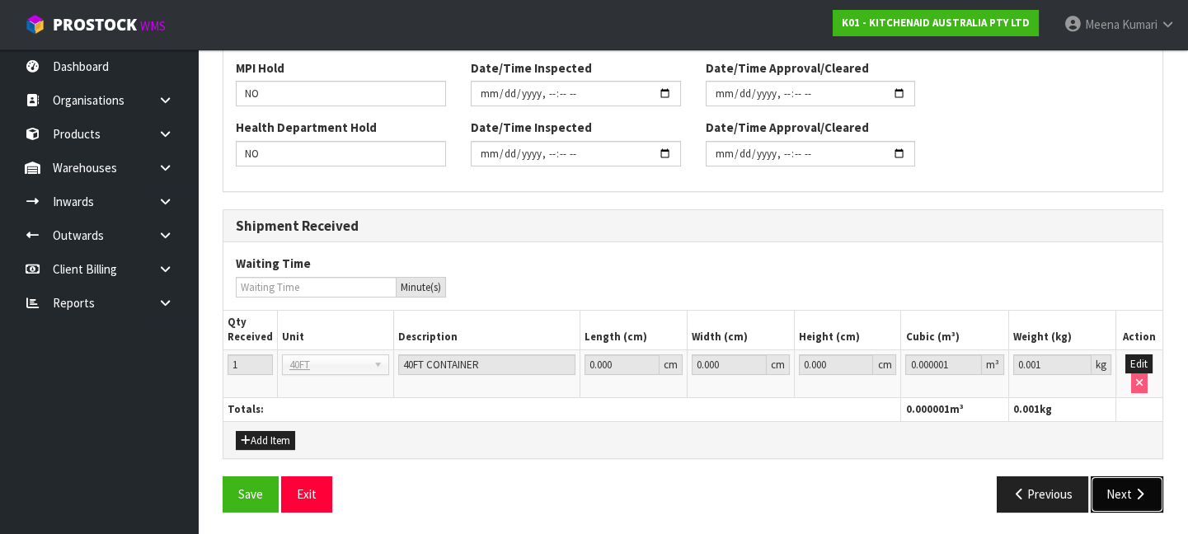
click at [1138, 496] on icon "button" at bounding box center [1140, 494] width 16 height 12
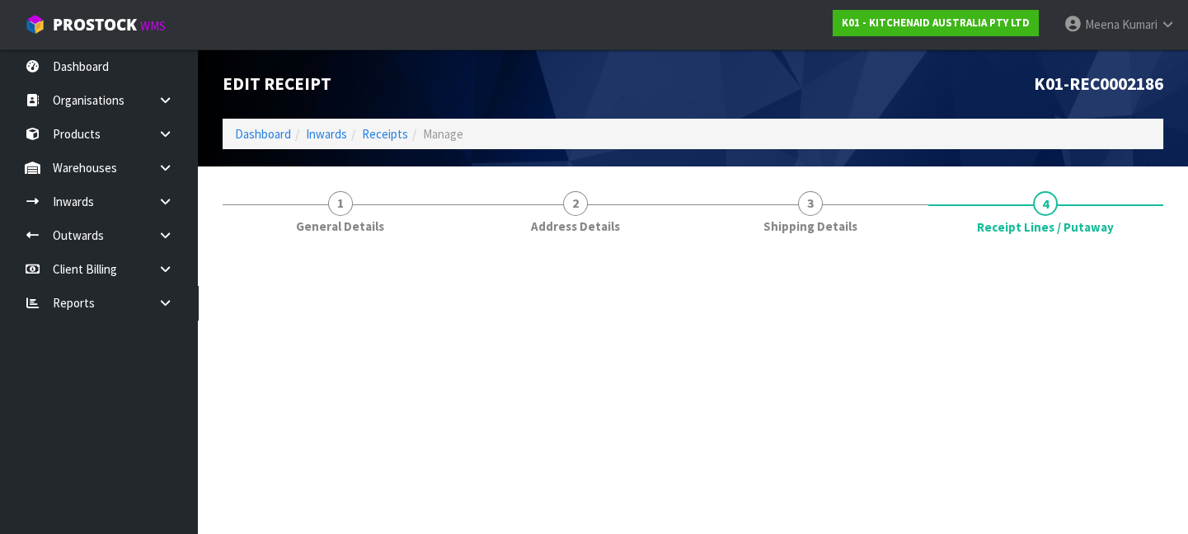
scroll to position [0, 0]
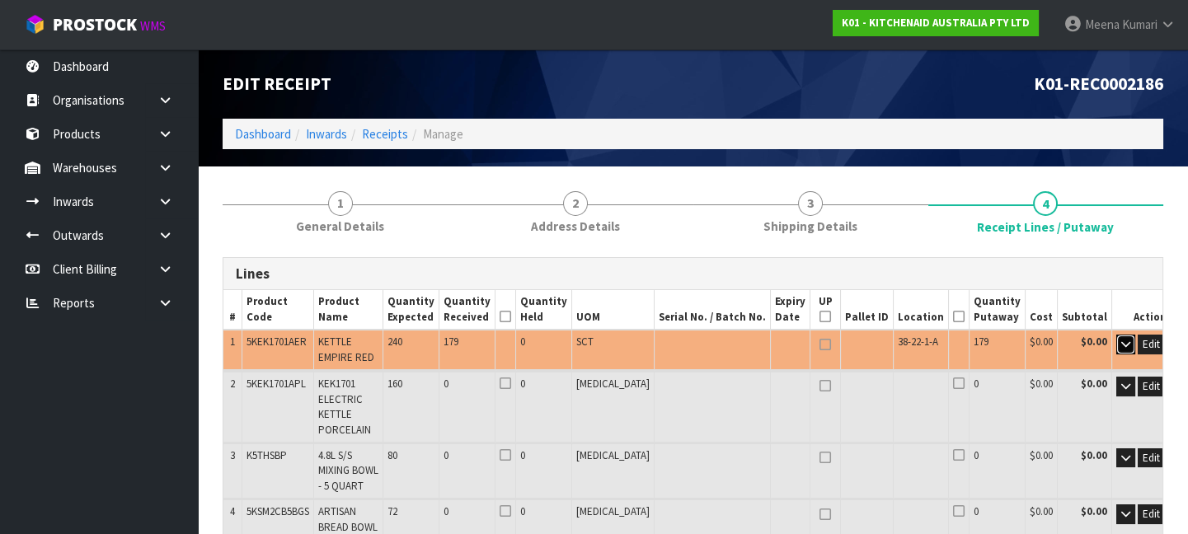
click at [1121, 342] on icon "button" at bounding box center [1125, 344] width 9 height 11
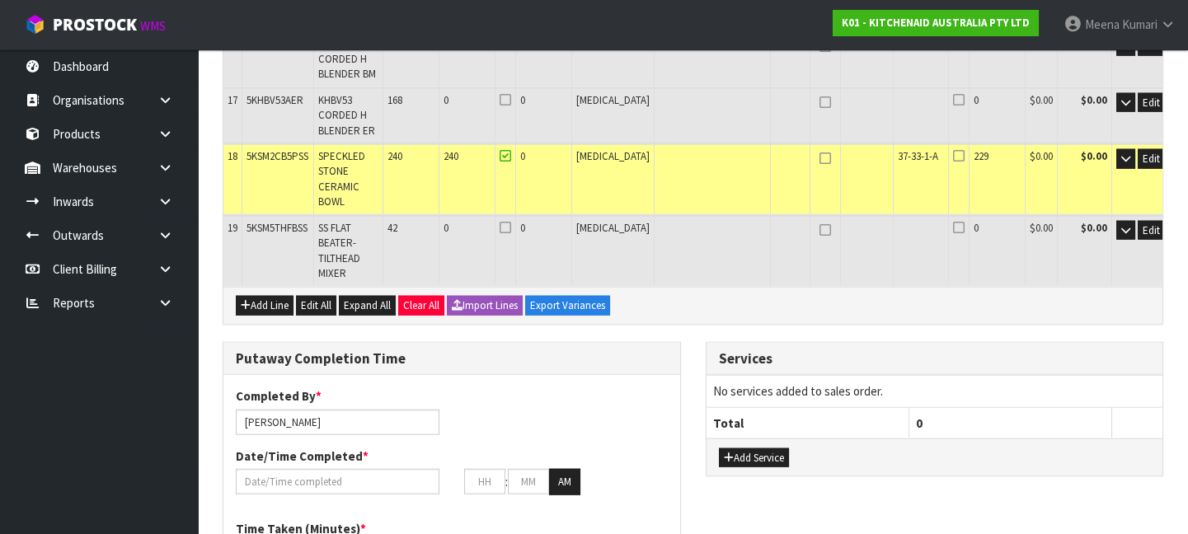
scroll to position [8829, 0]
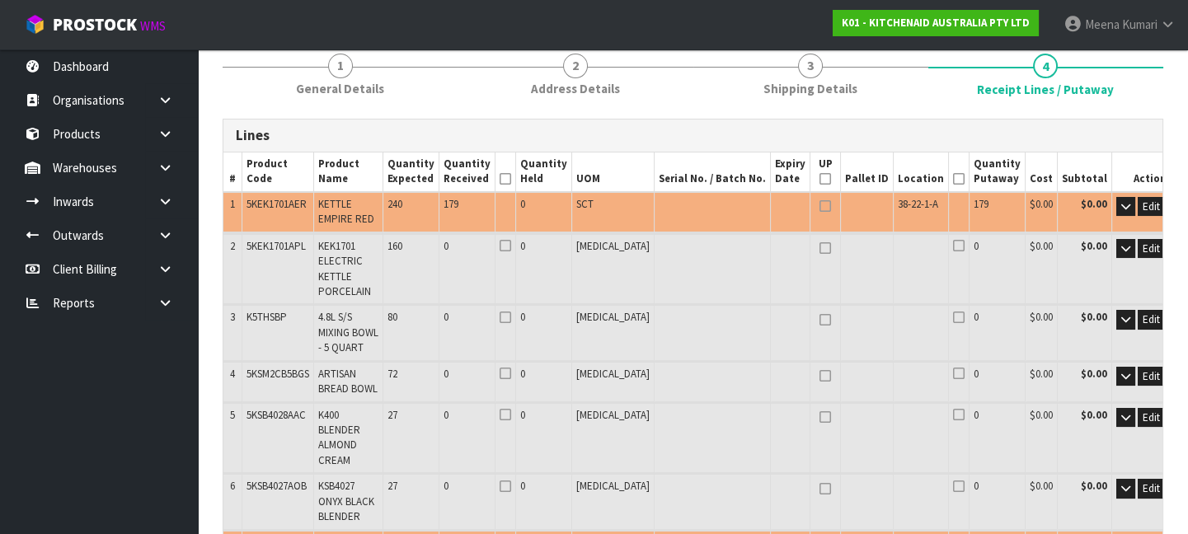
scroll to position [149, 0]
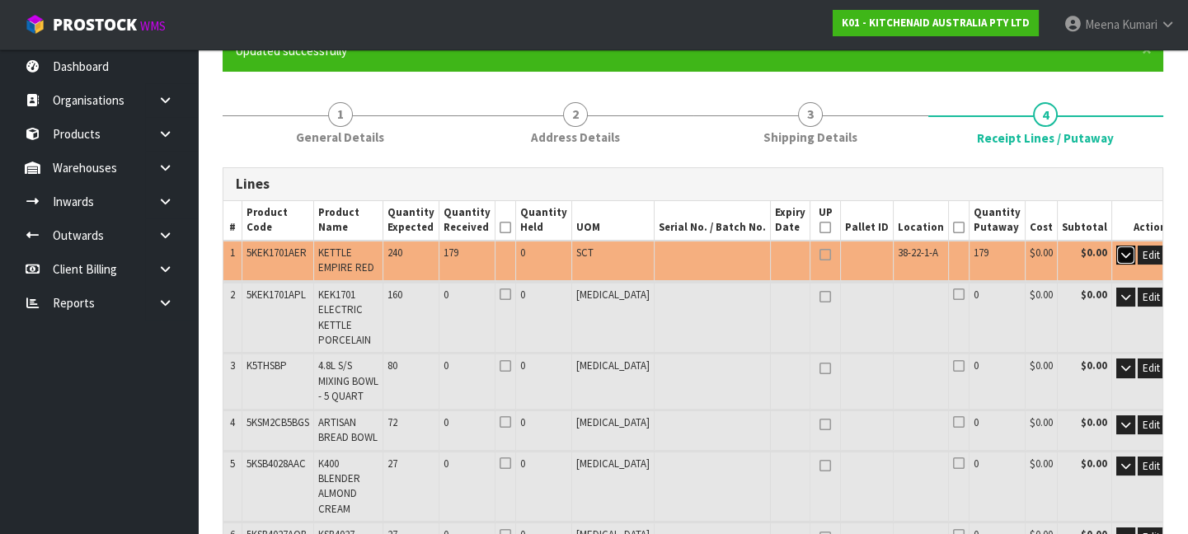
click at [1116, 251] on button "button" at bounding box center [1125, 256] width 19 height 20
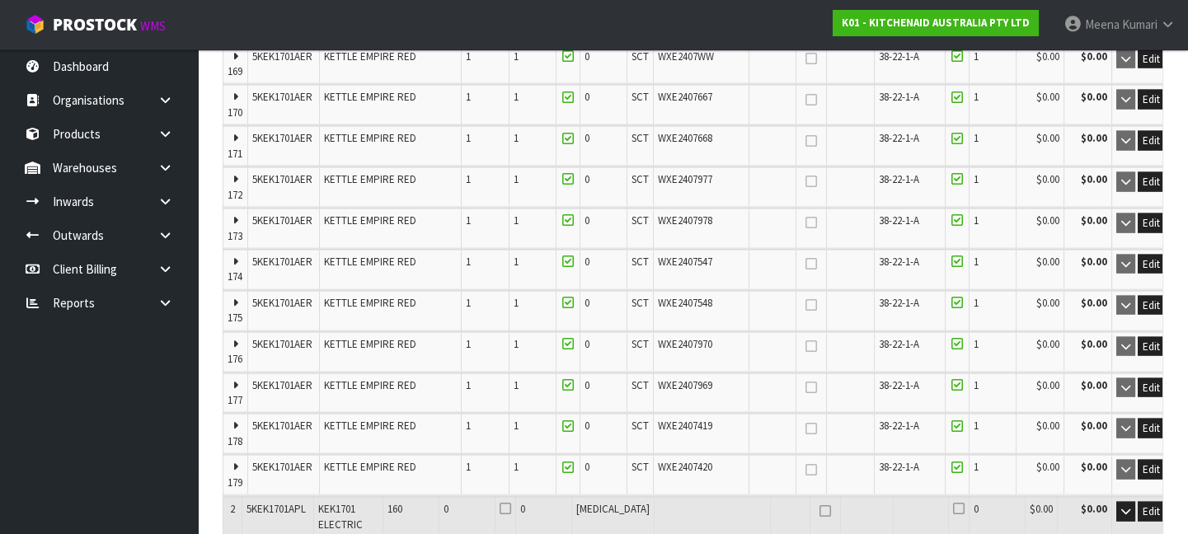
scroll to position [7421, 0]
